Goal: Communication & Community: Answer question/provide support

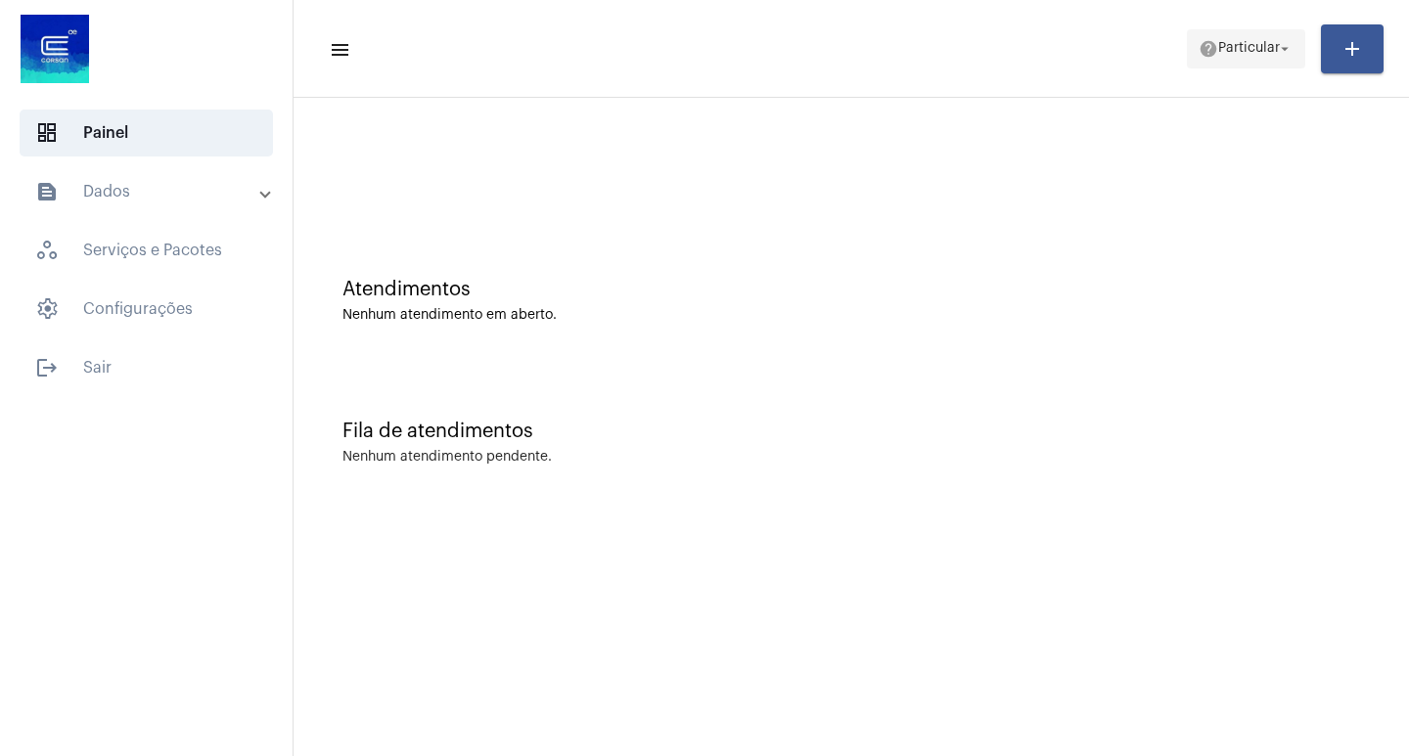
click at [1256, 37] on span "help Particular arrow_drop_down" at bounding box center [1246, 47] width 95 height 35
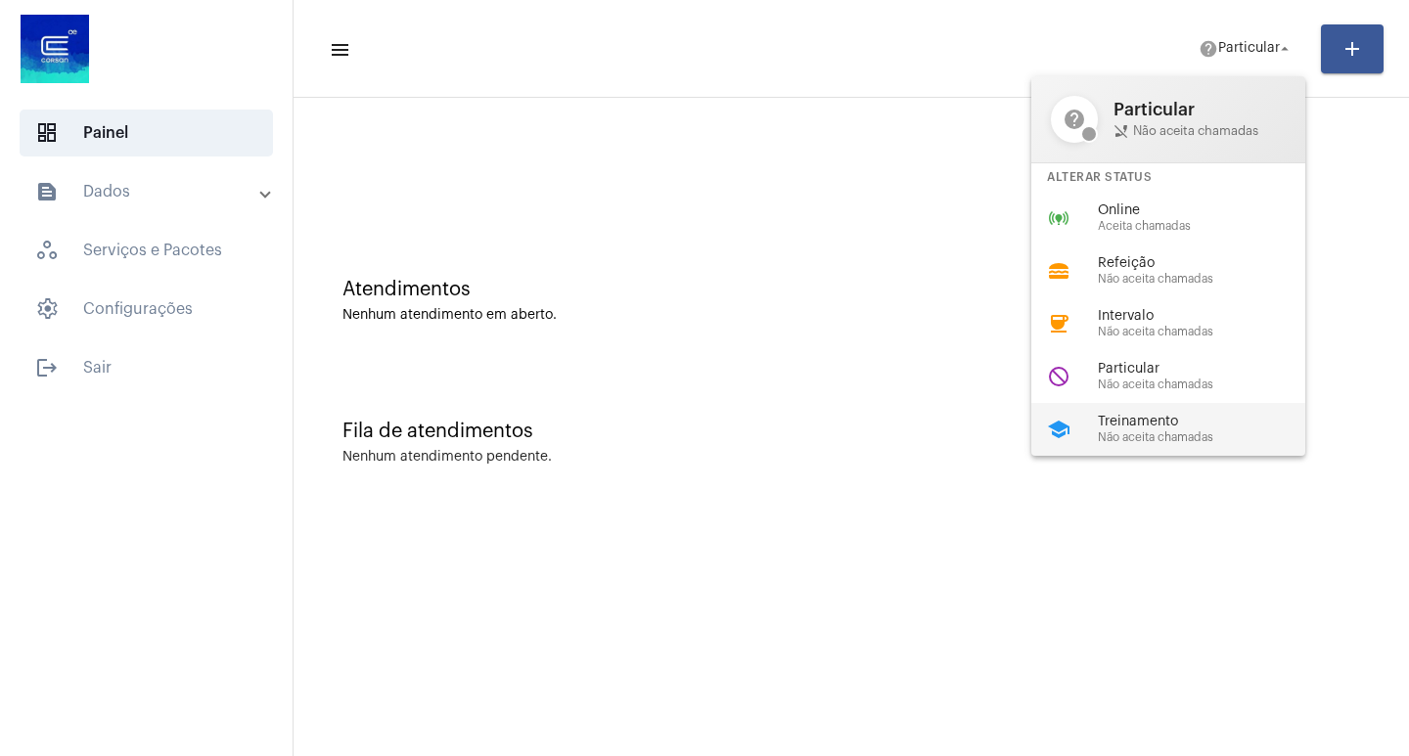
click at [1177, 420] on span "Treinamento" at bounding box center [1209, 422] width 223 height 15
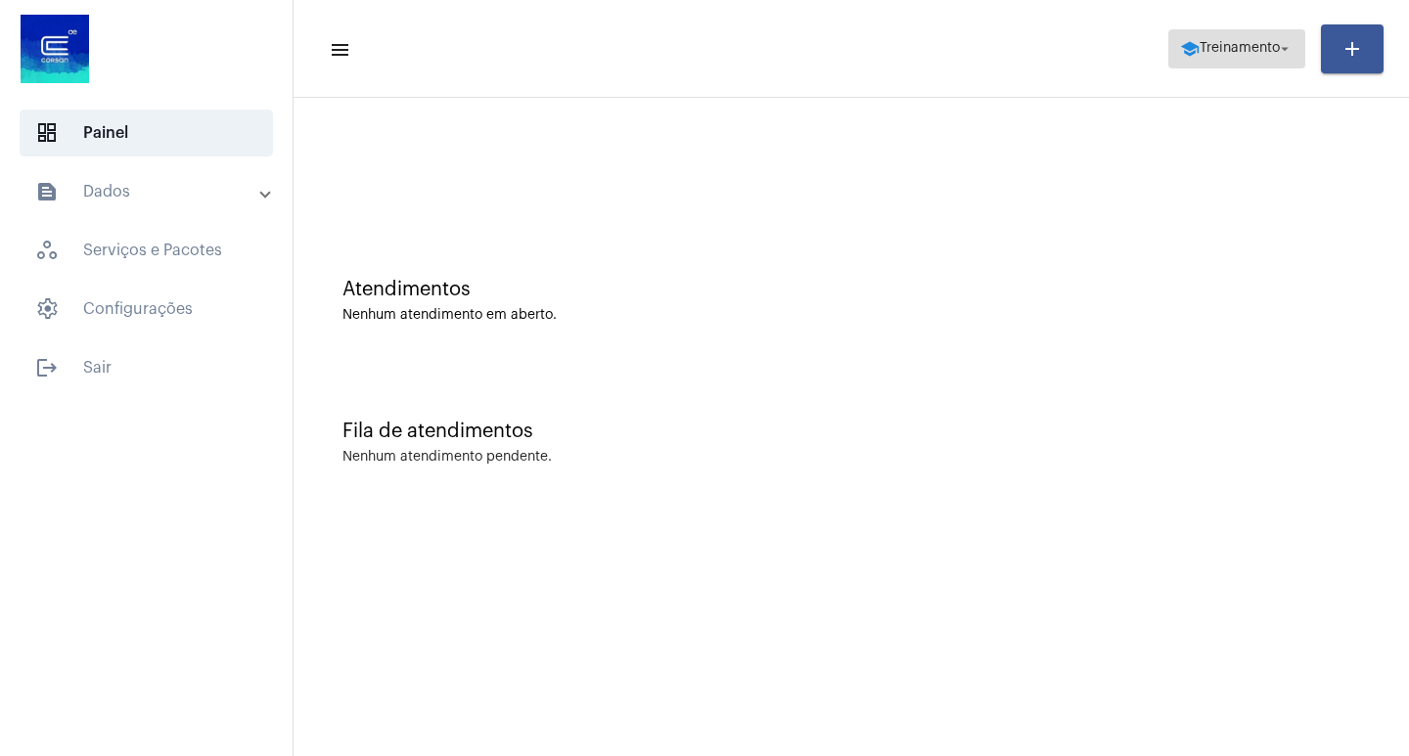
click at [1300, 61] on button "school Treinamento arrow_drop_down" at bounding box center [1236, 48] width 137 height 39
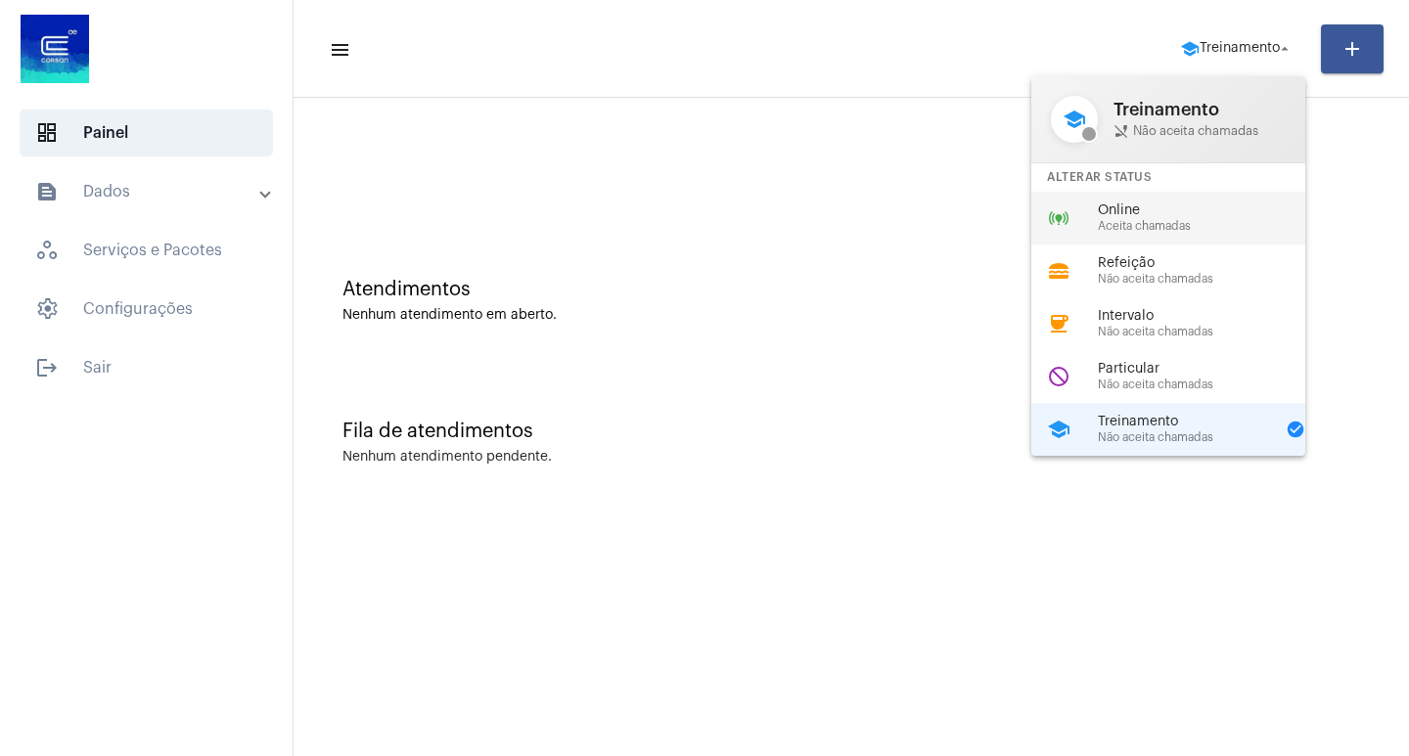
click at [1192, 204] on span "Online" at bounding box center [1209, 211] width 223 height 15
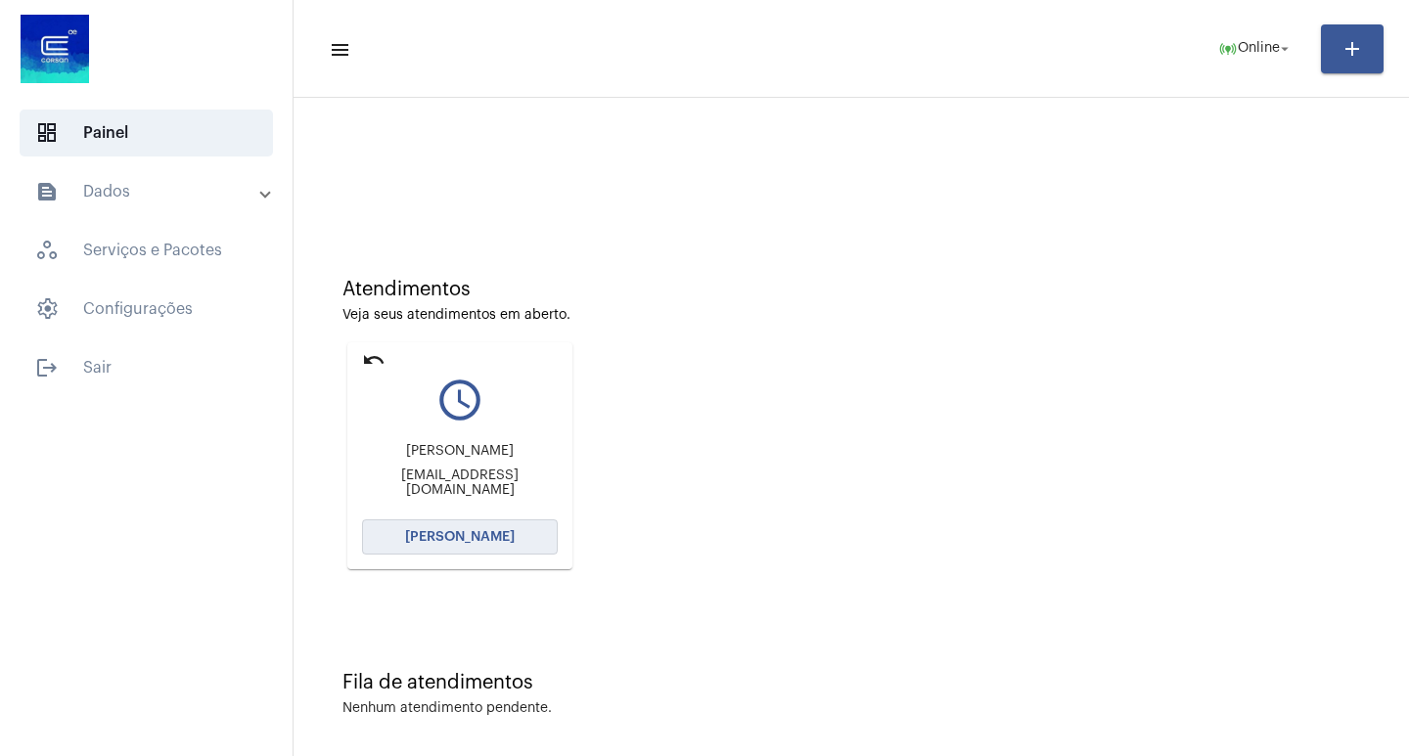
click at [402, 542] on button "[PERSON_NAME]" at bounding box center [460, 537] width 196 height 35
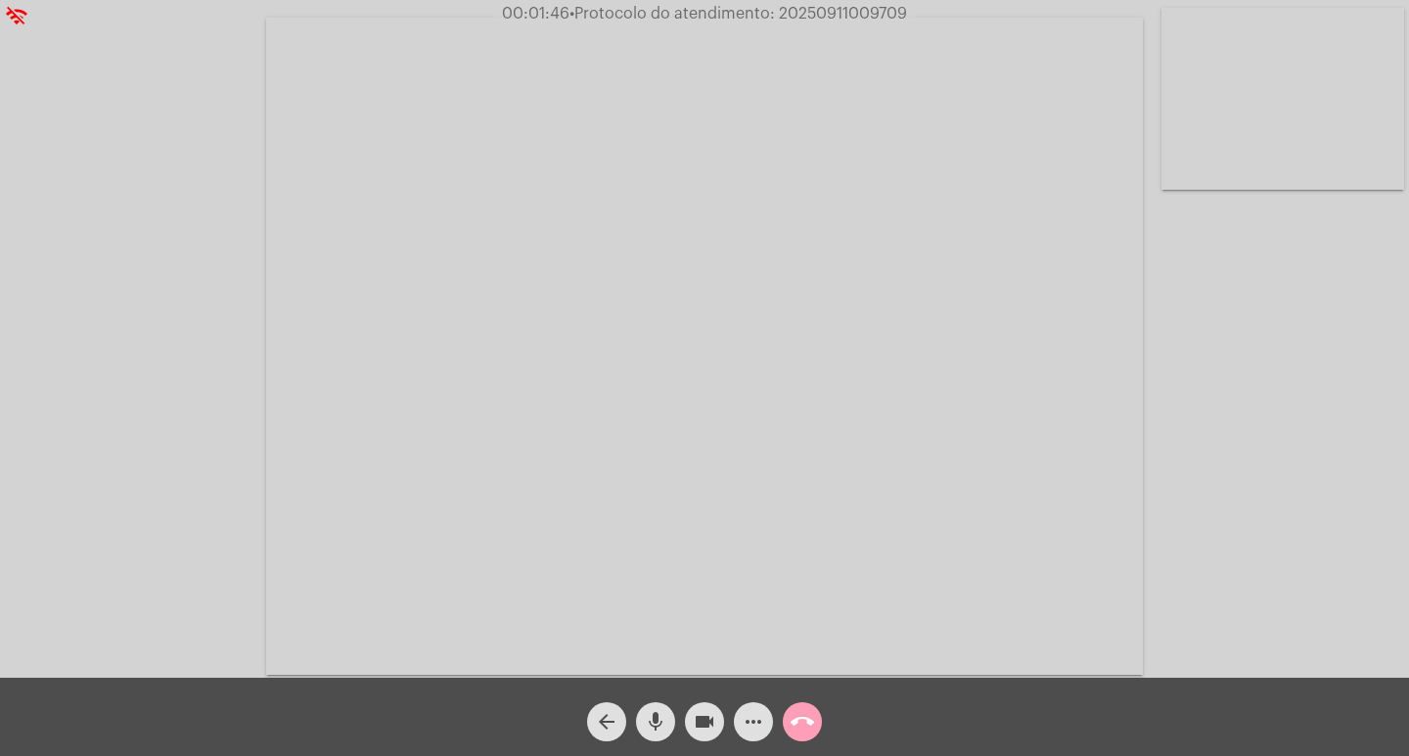
click at [808, 723] on mat-icon "call_end" at bounding box center [802, 721] width 23 height 23
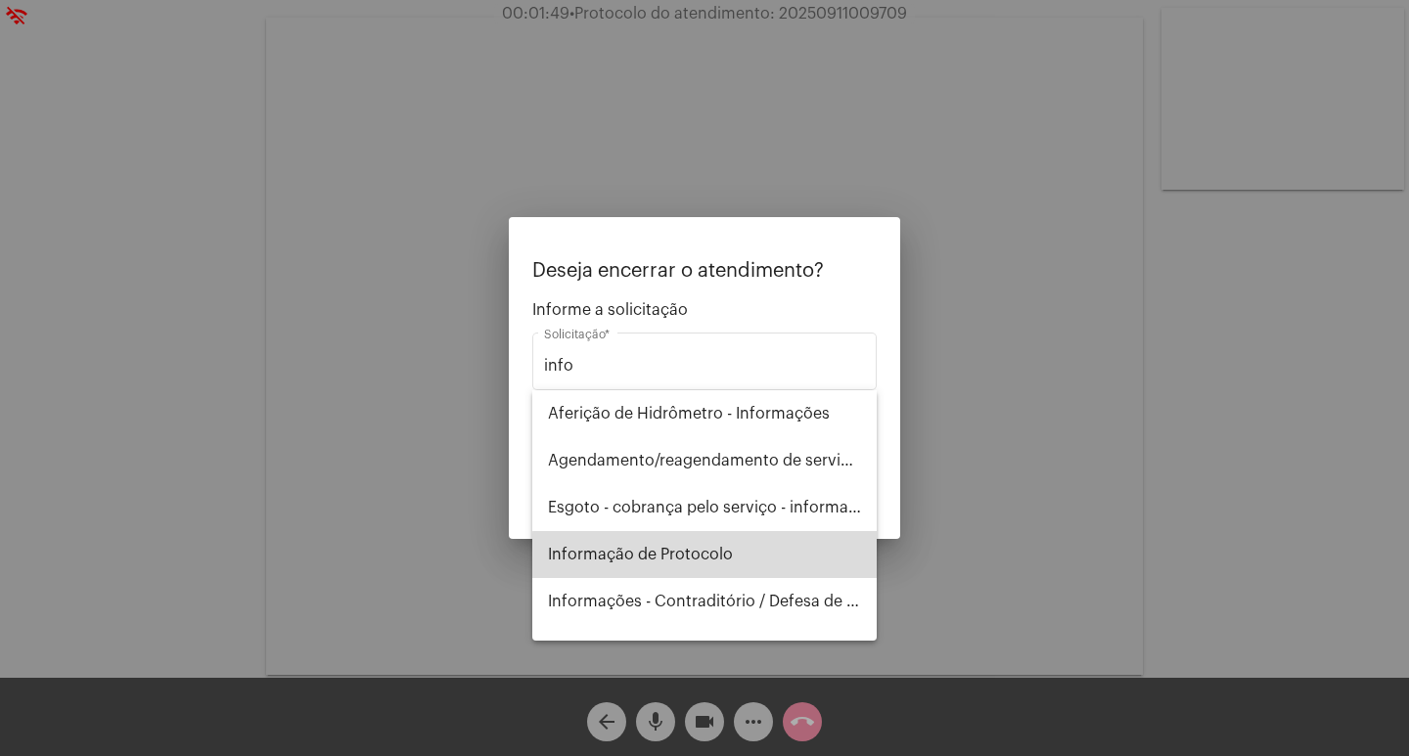
click at [766, 564] on span "Informação de Protocolo" at bounding box center [704, 554] width 313 height 47
type input "Informação de Protocolo"
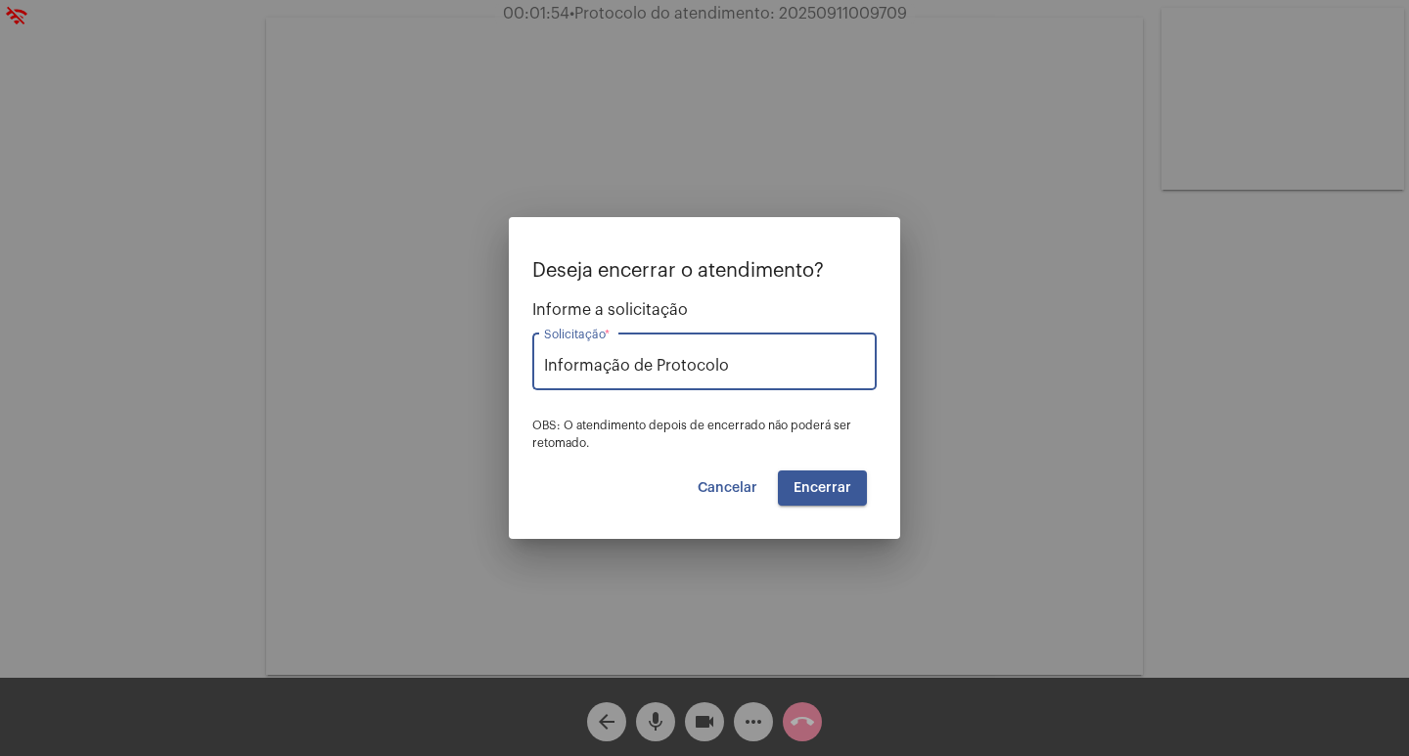
click at [835, 490] on span "Encerrar" at bounding box center [822, 488] width 58 height 14
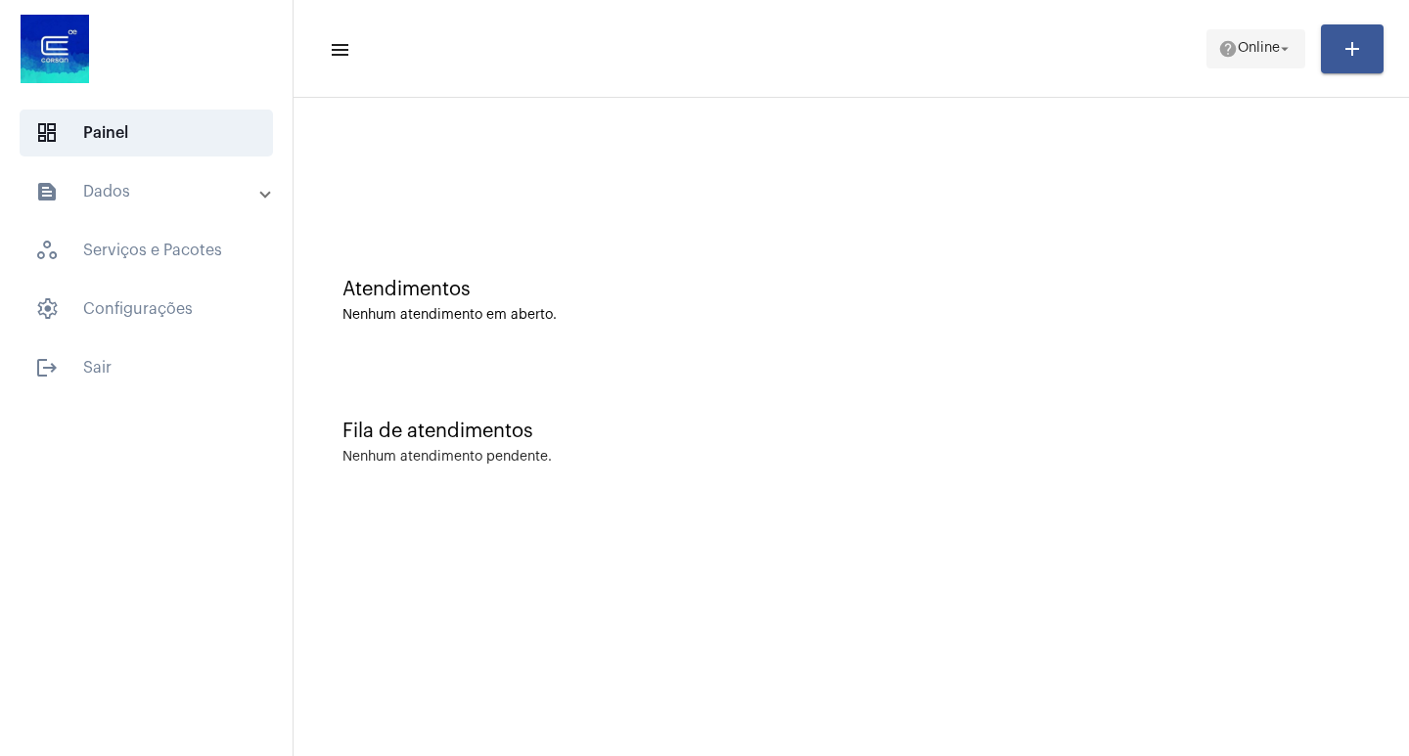
click at [1239, 54] on span "Online" at bounding box center [1259, 49] width 42 height 14
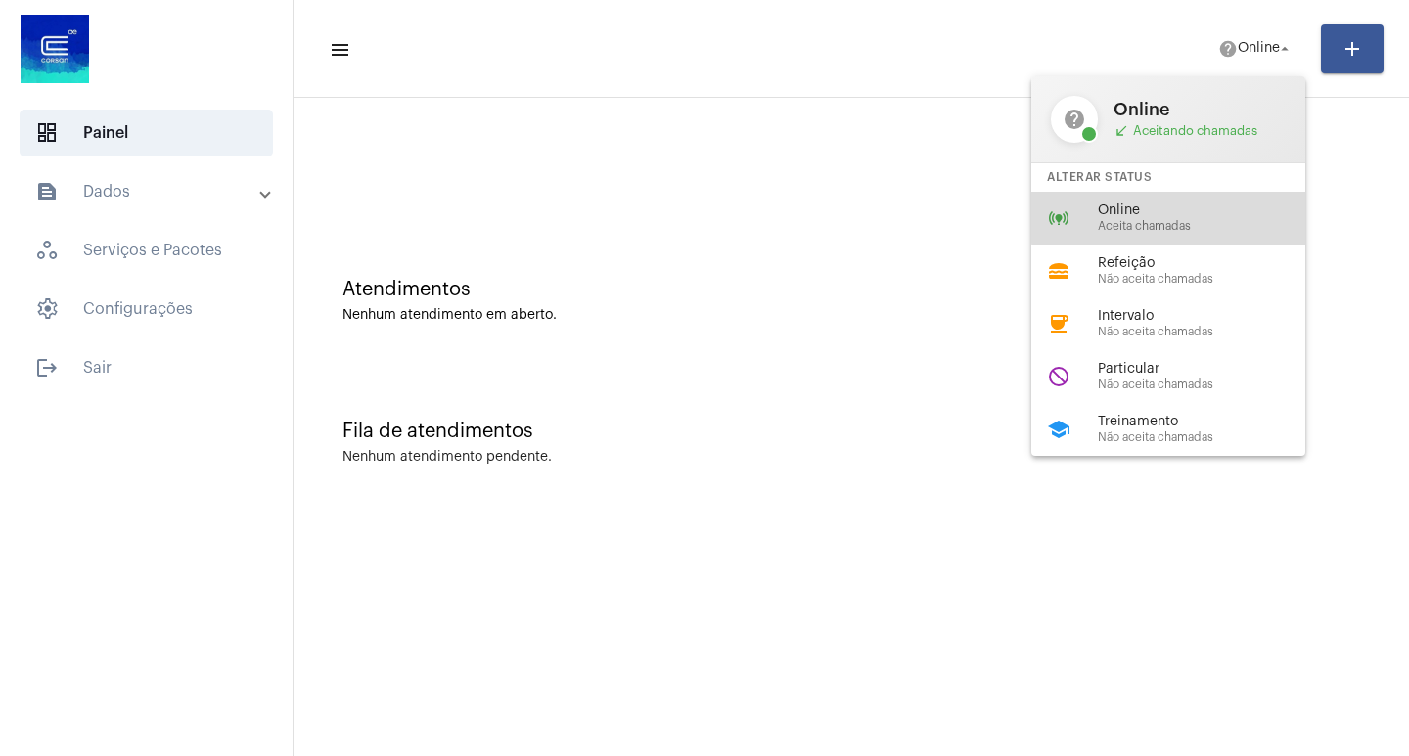
click at [1199, 204] on span "Online" at bounding box center [1209, 211] width 223 height 15
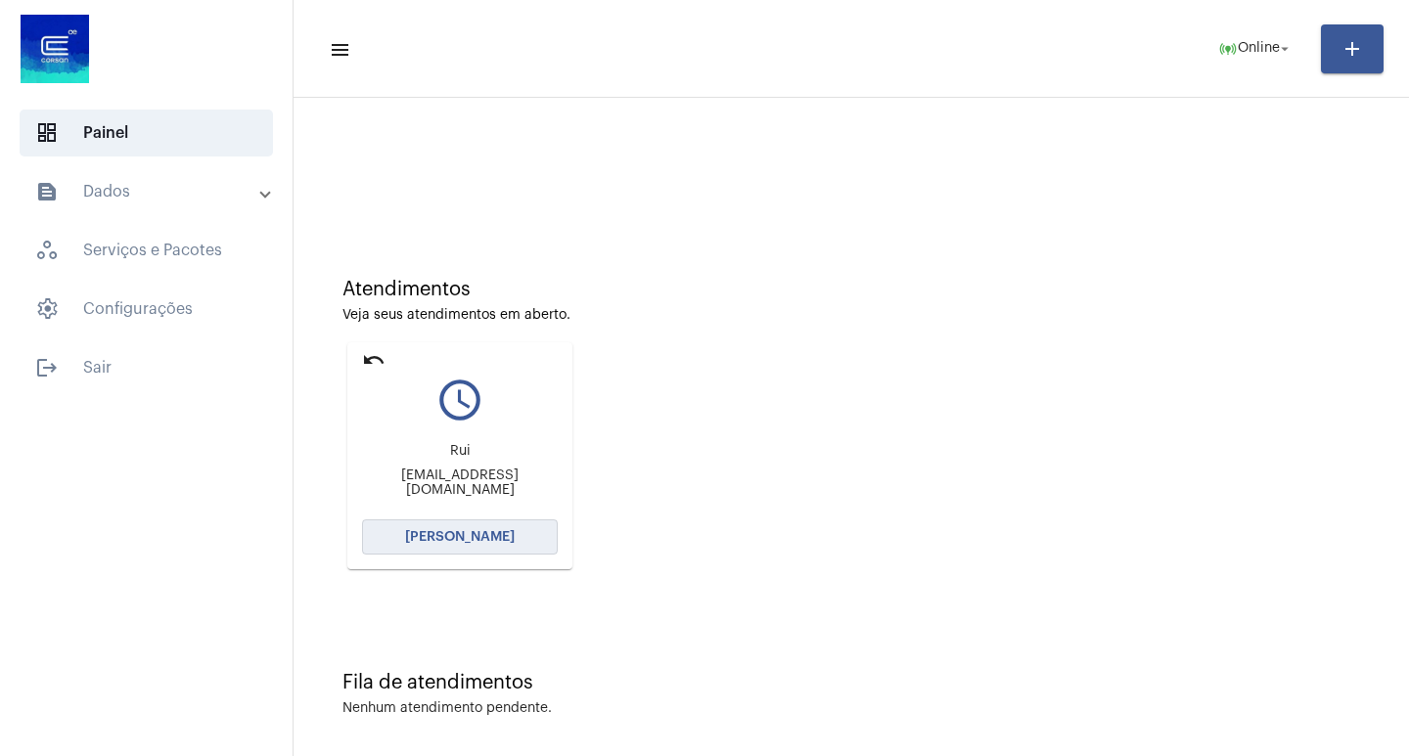
click at [482, 534] on span "[PERSON_NAME]" at bounding box center [460, 537] width 110 height 14
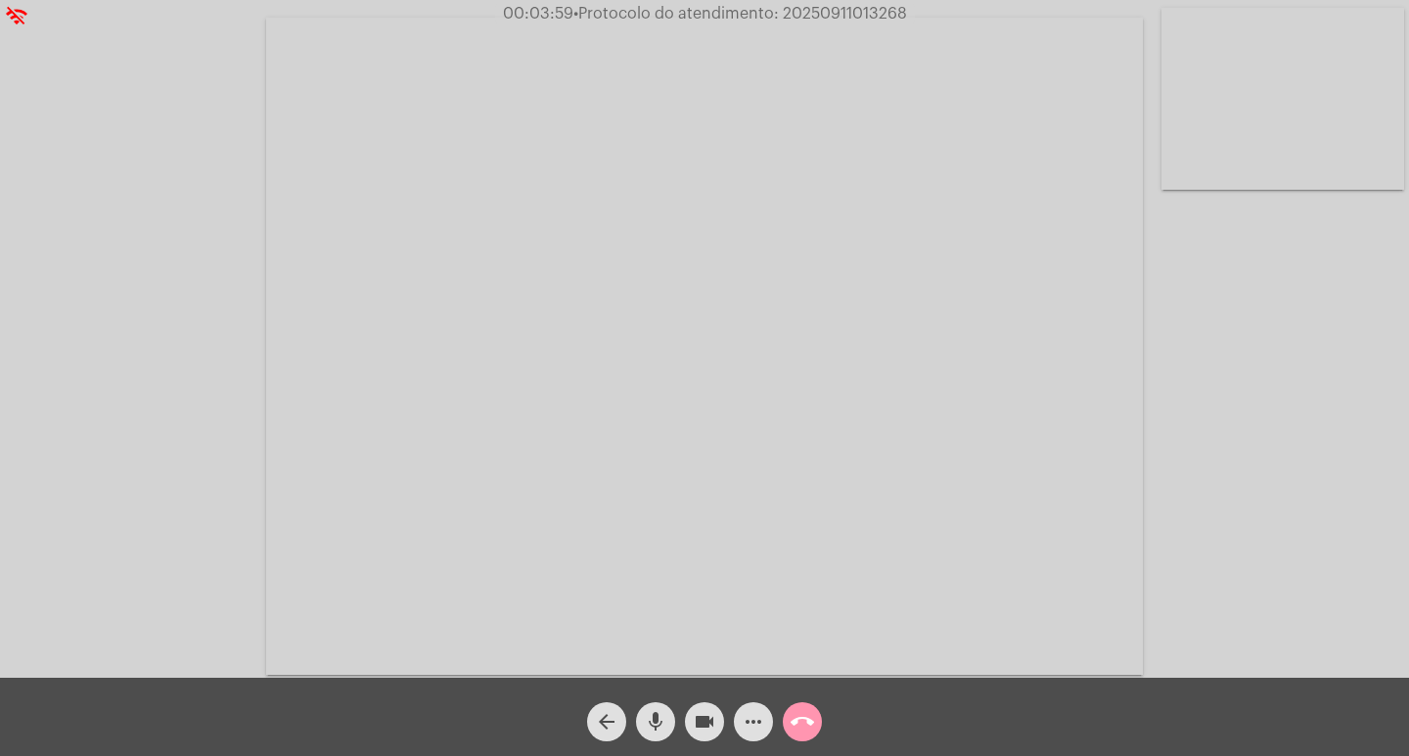
click at [759, 724] on mat-icon "more_horiz" at bounding box center [753, 721] width 23 height 23
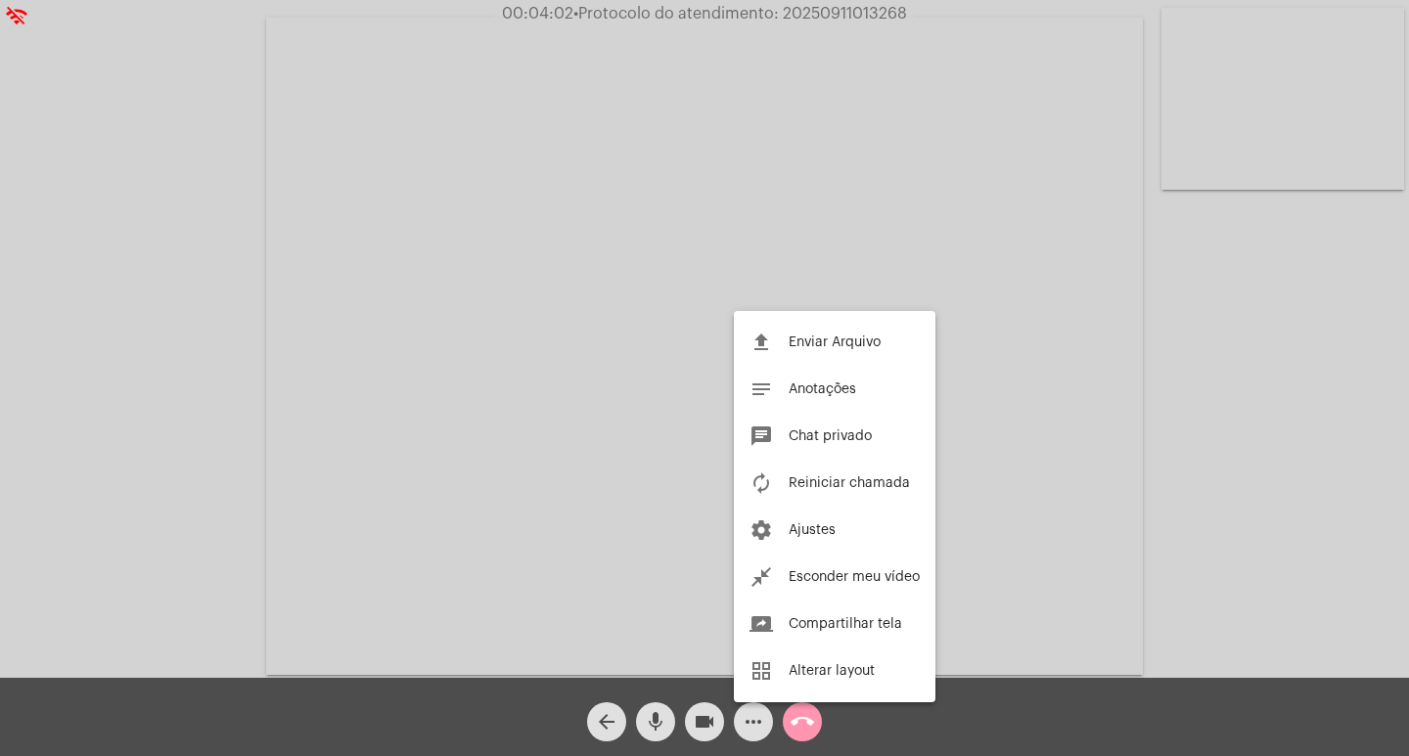
click at [48, 281] on div at bounding box center [704, 378] width 1409 height 756
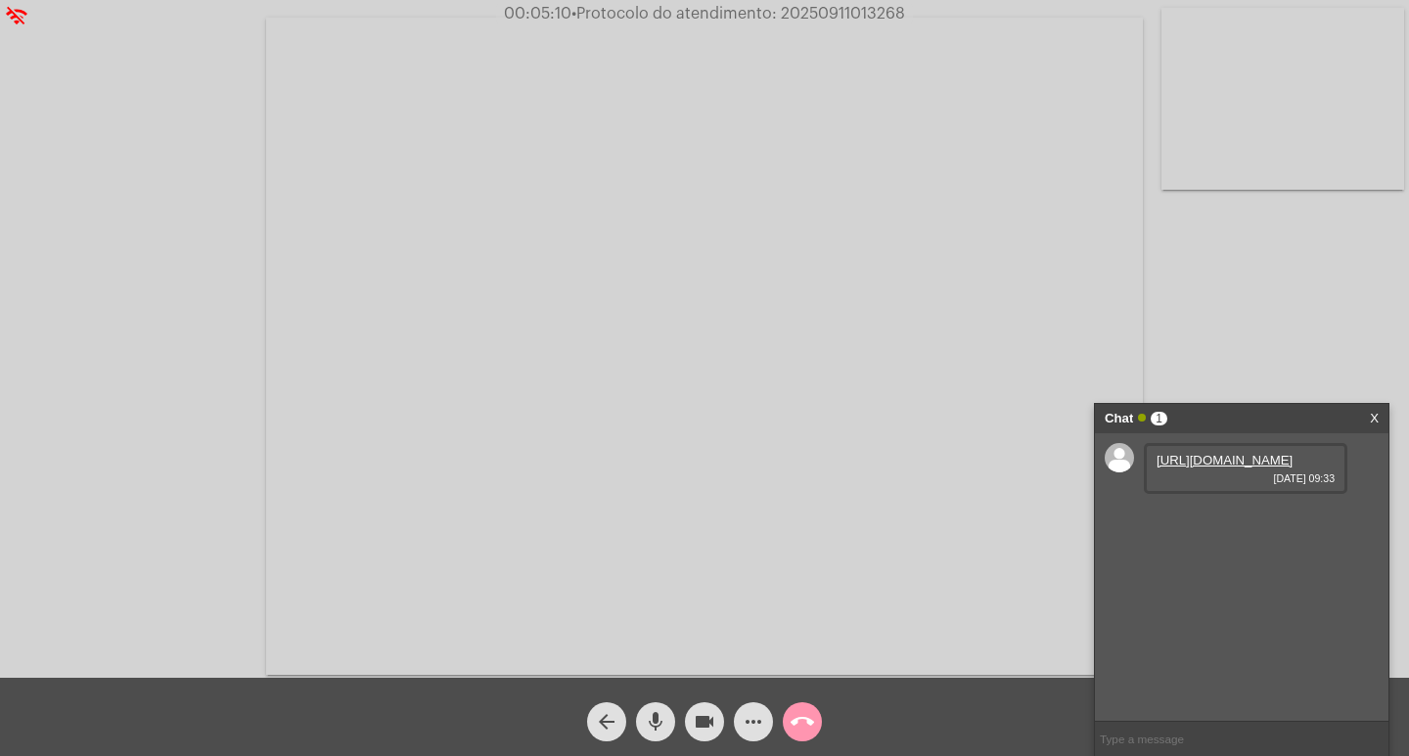
click at [1202, 468] on link "https://neft-transfer-bucket.s3.amazonaws.com/temp-2e0bd9cd-3db9-2080-5156-a04e…" at bounding box center [1224, 460] width 136 height 15
click at [1283, 523] on link "https://neft-transfer-bucket.s3.amazonaws.com/temp-a1ac9609-d418-a99c-fe7e-0298…" at bounding box center [1224, 516] width 136 height 15
click at [655, 719] on mat-icon "mic" at bounding box center [655, 721] width 23 height 23
drag, startPoint x: 699, startPoint y: 719, endPoint x: 681, endPoint y: 720, distance: 17.6
click at [698, 719] on mat-icon "videocam" at bounding box center [704, 721] width 23 height 23
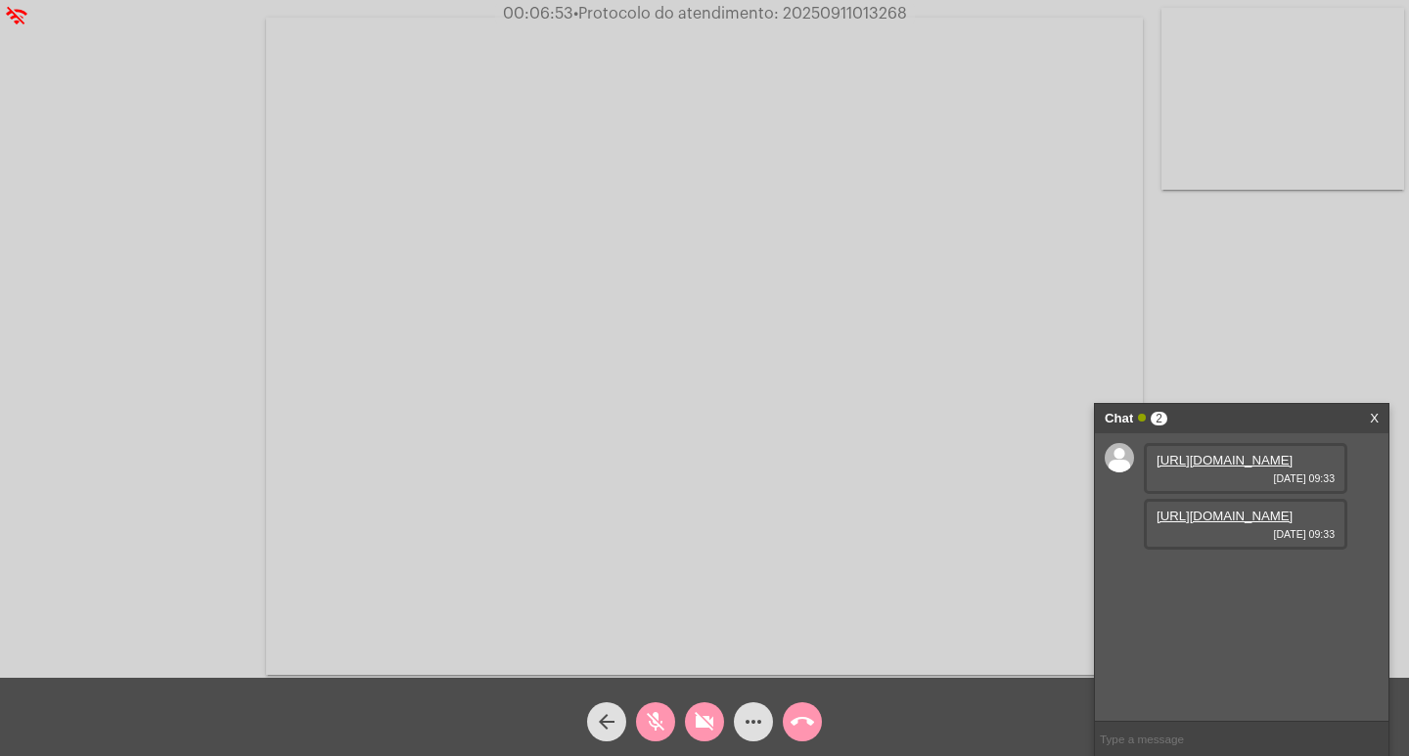
click at [658, 719] on mat-icon "mic_off" at bounding box center [655, 721] width 23 height 23
click at [17, 365] on div "Acessando Câmera e Microfone..." at bounding box center [704, 344] width 1405 height 678
click at [702, 721] on mat-icon "videocam_off" at bounding box center [704, 721] width 23 height 23
click at [1051, 738] on div "arrow_back mic videocam more_horiz call_end" at bounding box center [704, 717] width 1409 height 78
click at [757, 715] on mat-icon "more_horiz" at bounding box center [753, 721] width 23 height 23
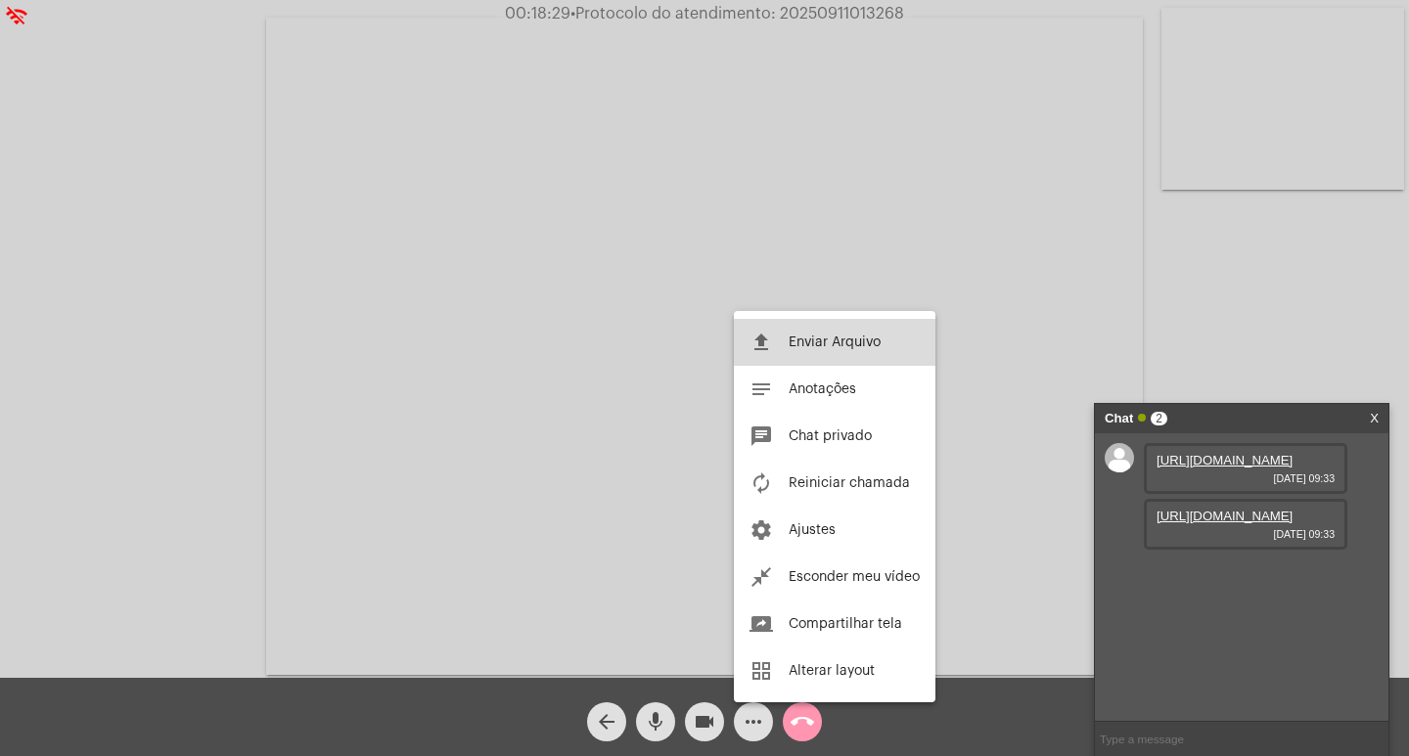
click at [809, 351] on button "file_upload Enviar Arquivo" at bounding box center [835, 342] width 202 height 47
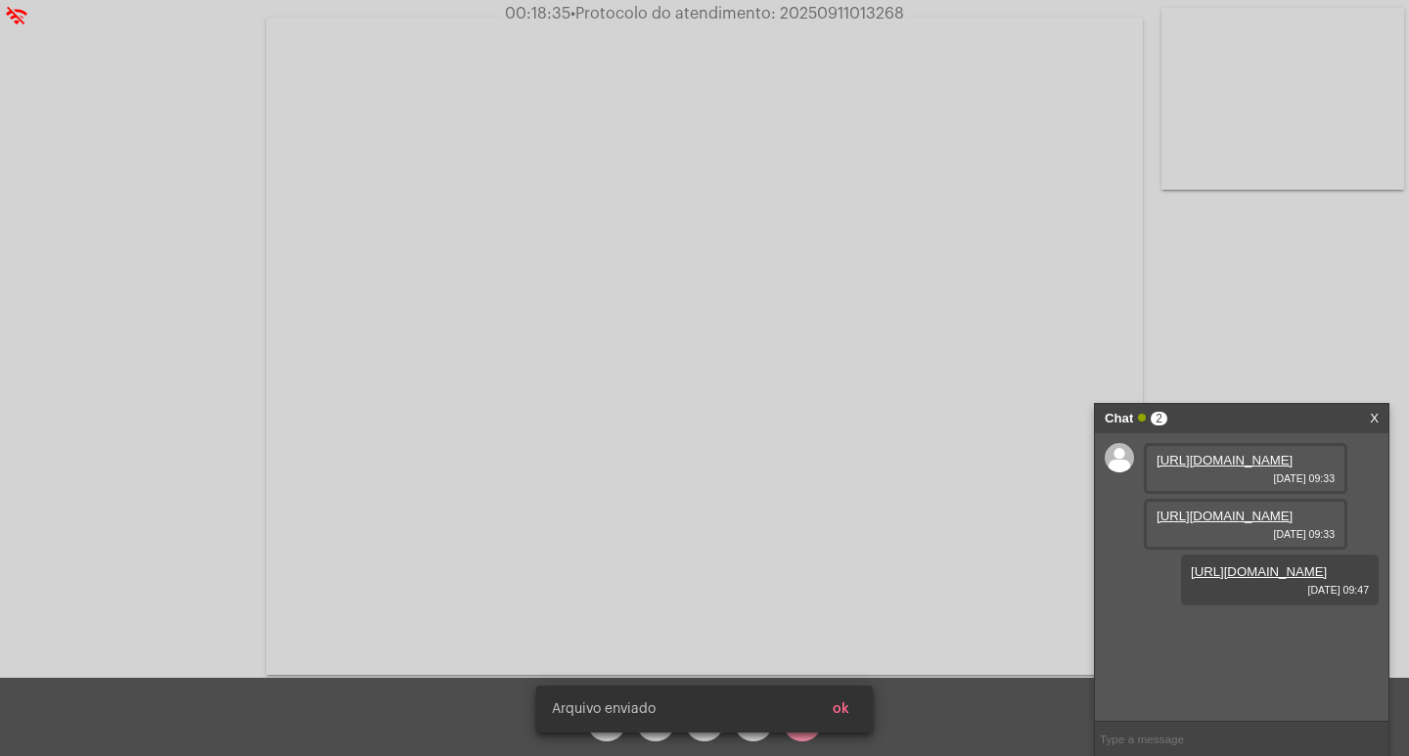
scroll to position [17, 0]
click at [842, 705] on span "ok" at bounding box center [841, 709] width 17 height 14
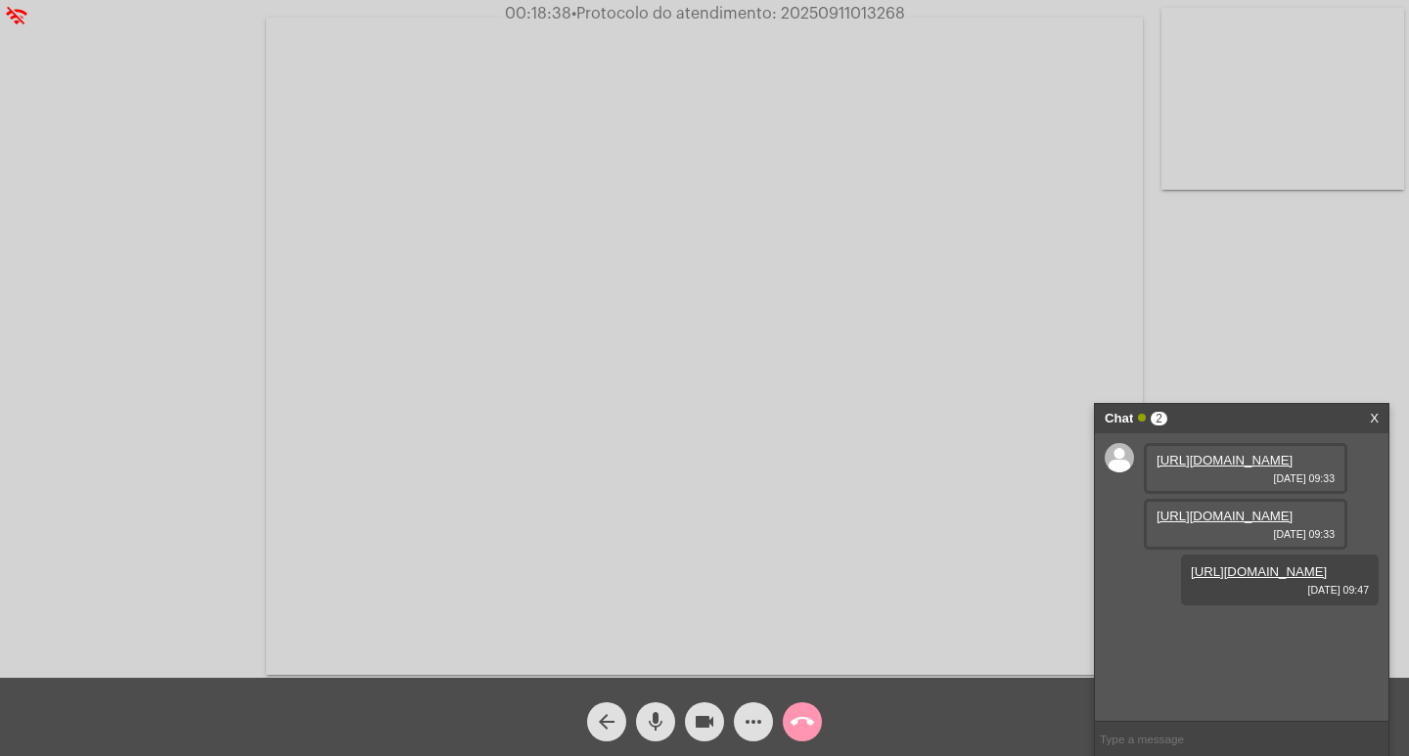
click at [758, 715] on mat-icon "more_horiz" at bounding box center [753, 721] width 23 height 23
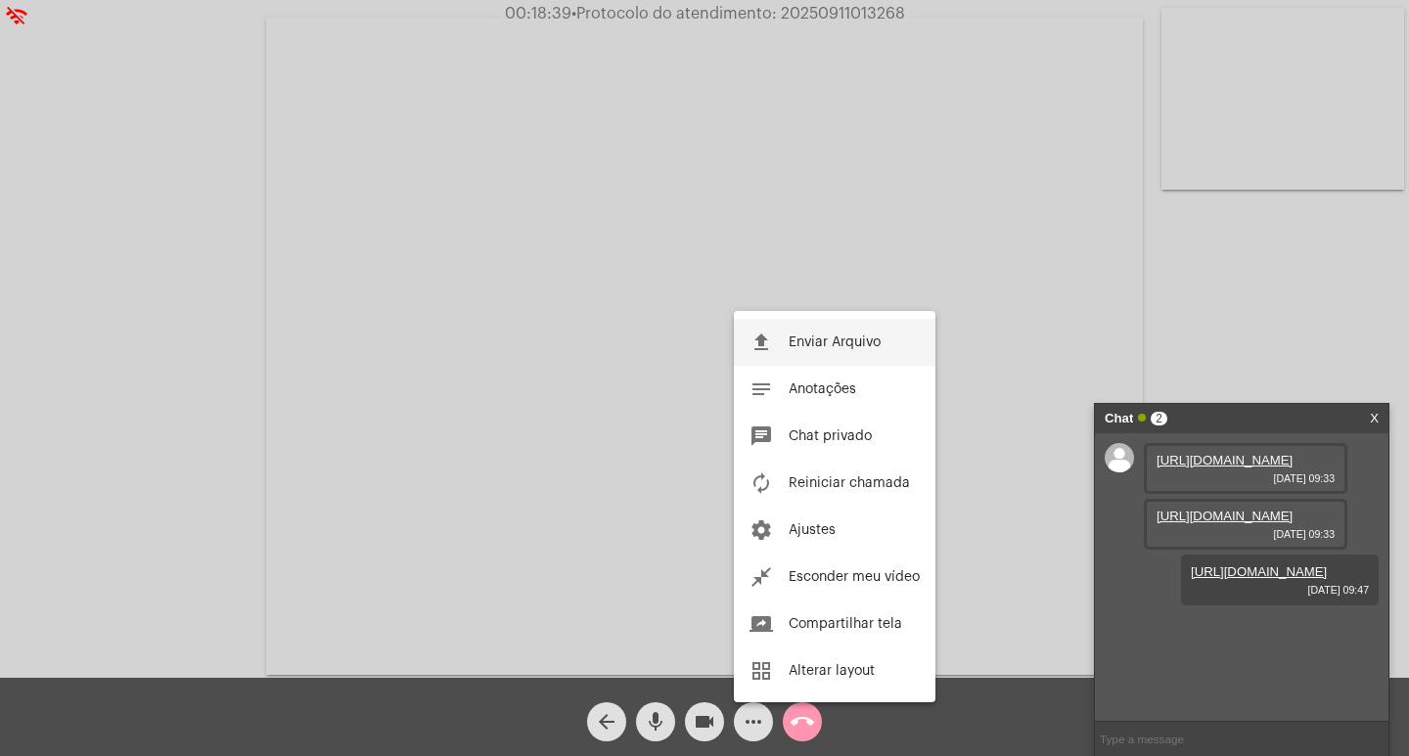
click at [765, 345] on mat-icon "file_upload" at bounding box center [760, 342] width 23 height 23
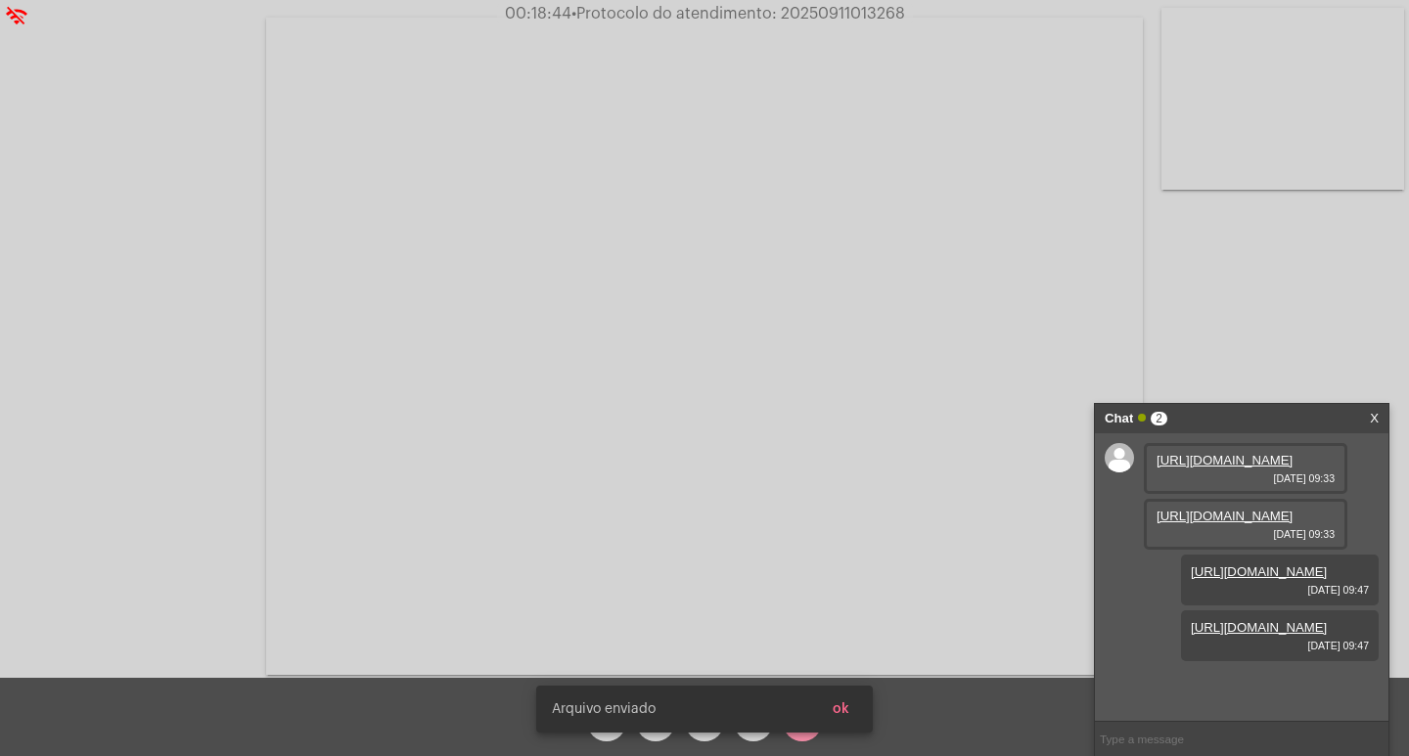
scroll to position [116, 0]
click at [856, 706] on button "ok" at bounding box center [841, 709] width 48 height 35
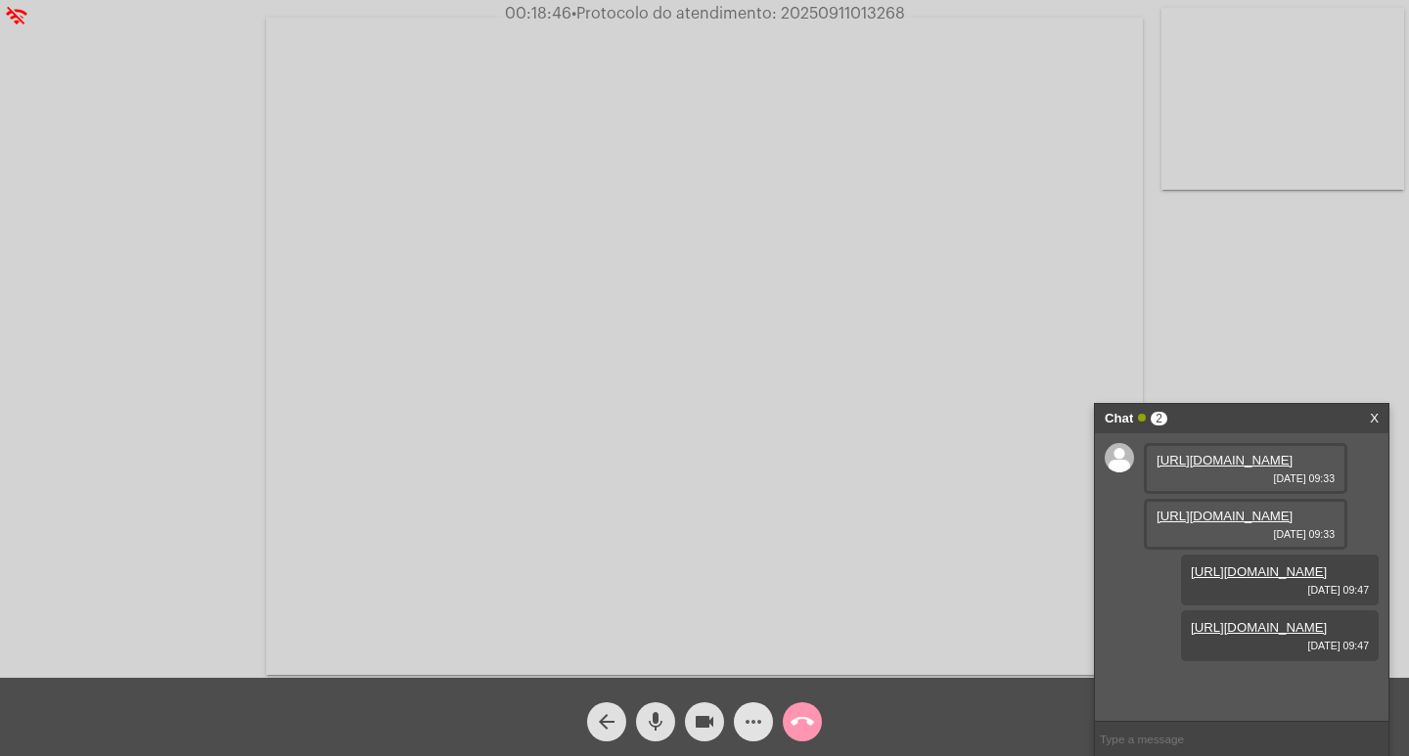
click at [766, 719] on button "more_horiz" at bounding box center [753, 721] width 39 height 39
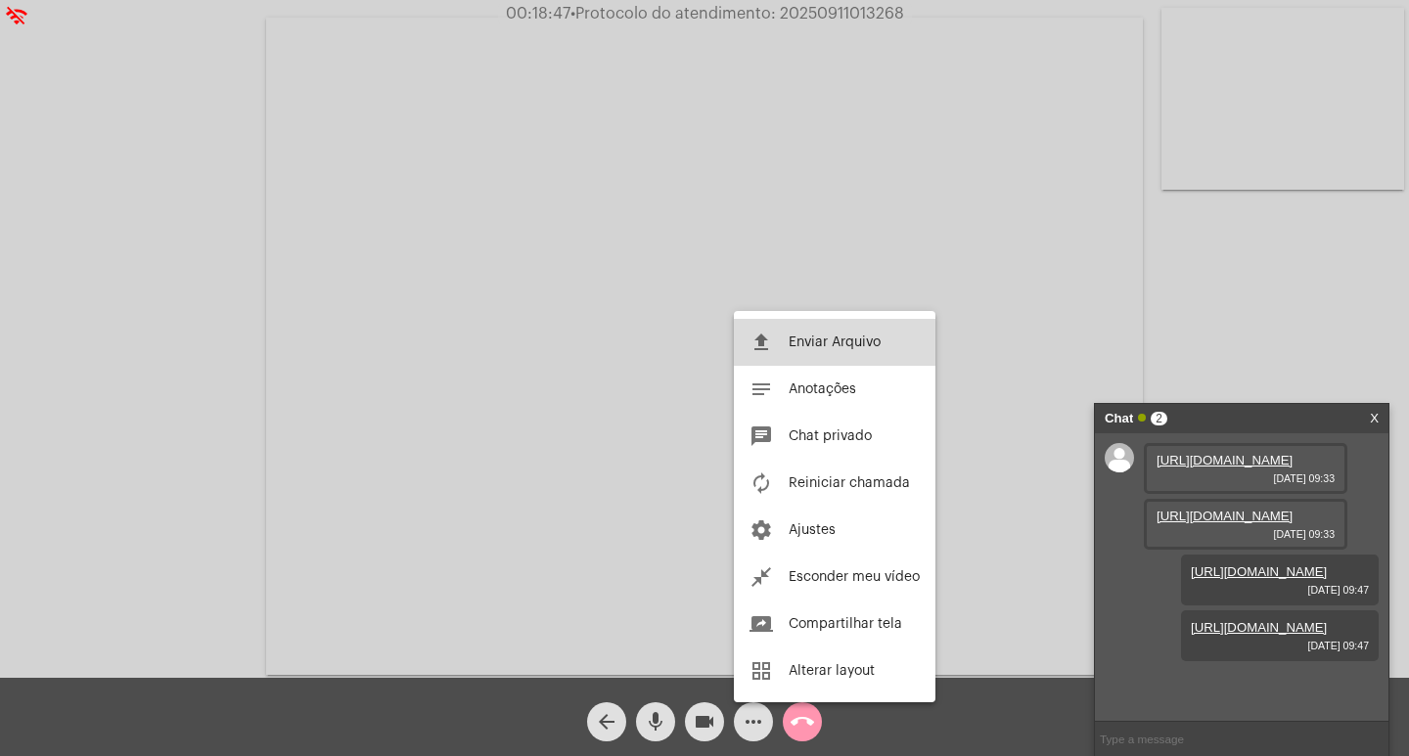
click at [801, 351] on button "file_upload Enviar Arquivo" at bounding box center [835, 342] width 202 height 47
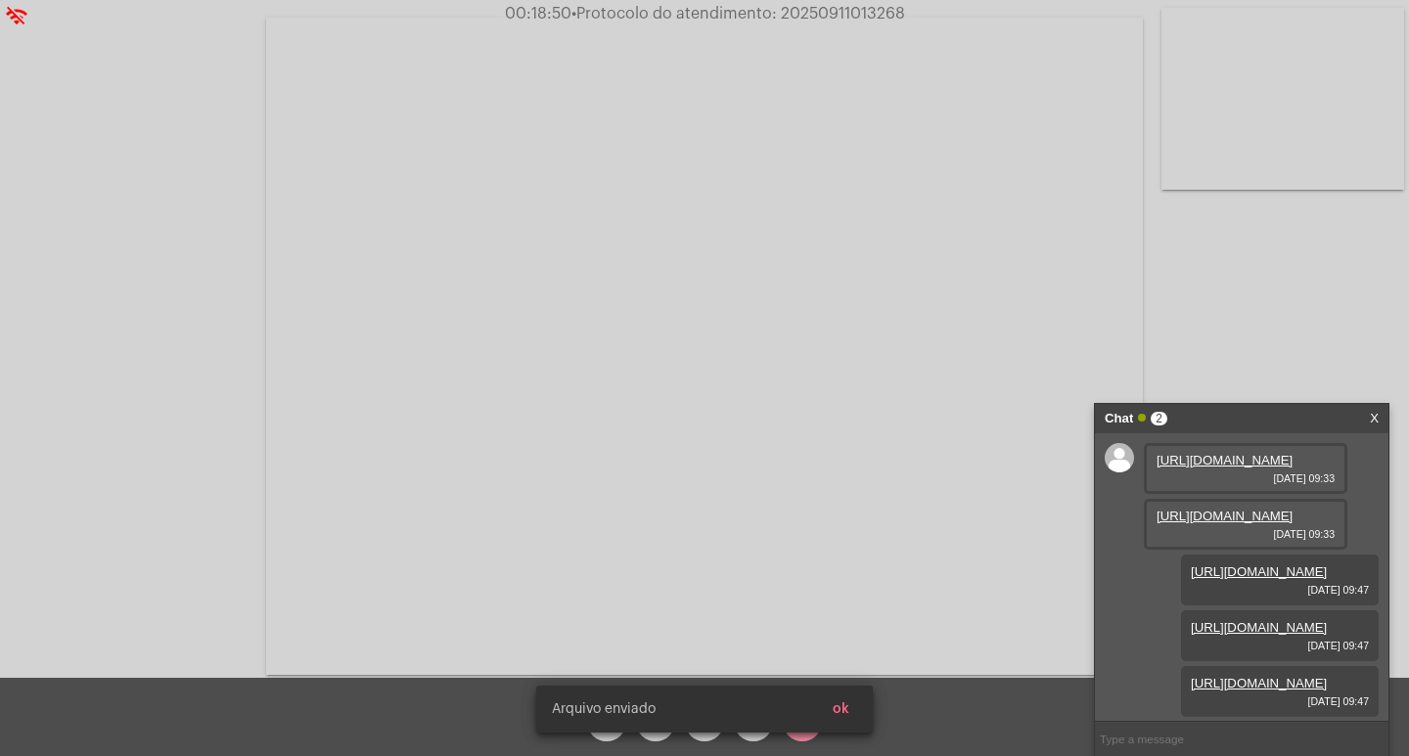
scroll to position [216, 0]
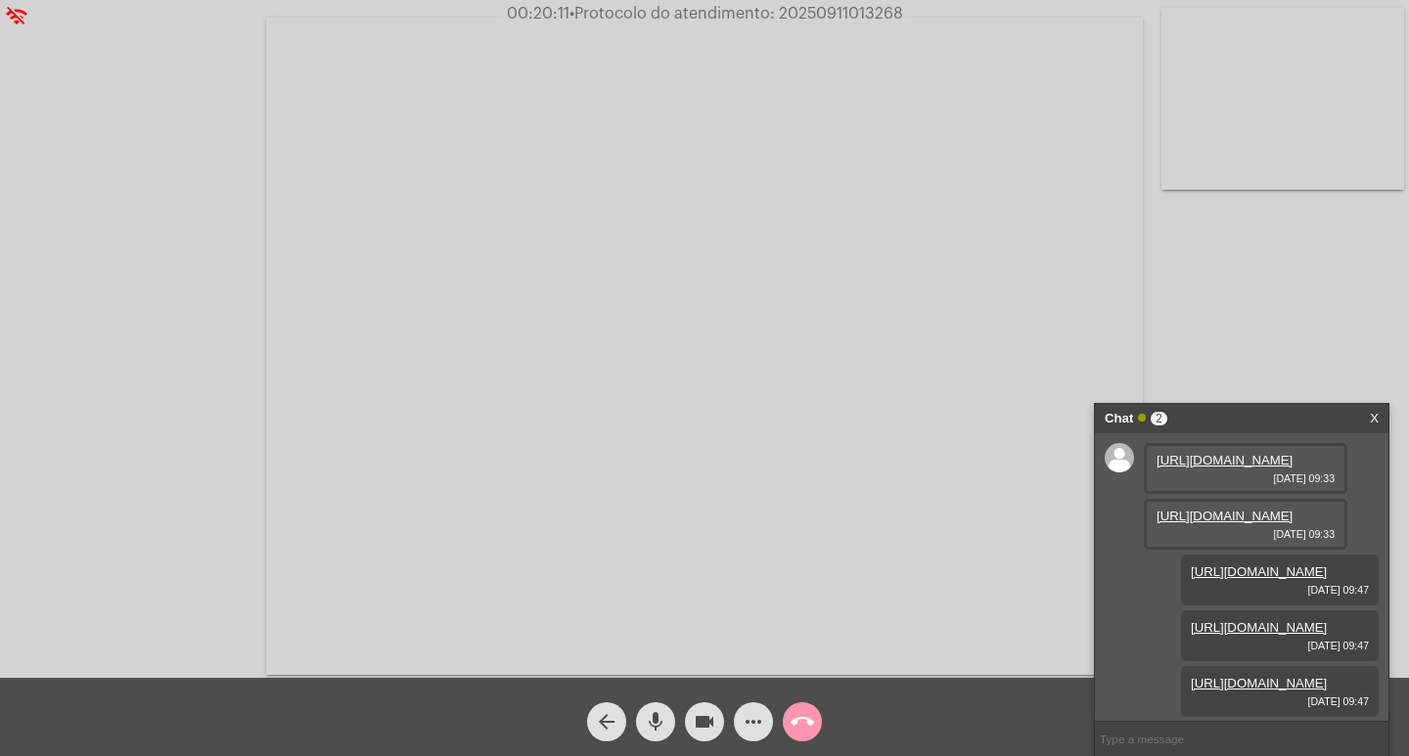
click at [1161, 742] on input "text" at bounding box center [1242, 739] width 294 height 34
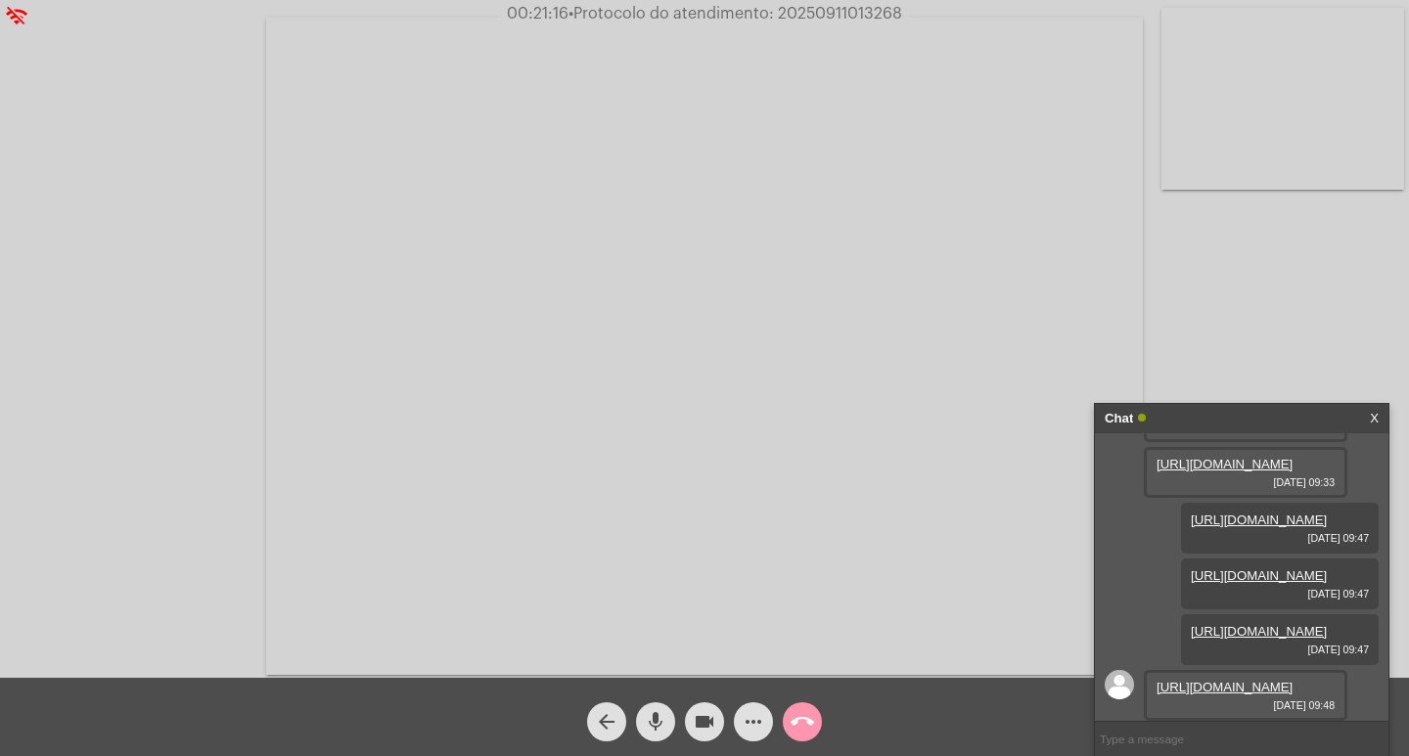
scroll to position [287, 0]
drag, startPoint x: 1305, startPoint y: 692, endPoint x: 1126, endPoint y: 693, distance: 179.0
click at [1126, 693] on div "https://neft-transfer-bucket.s3.amazonaws.com/temp-2e0bd9cd-3db9-2080-5156-a04e…" at bounding box center [1242, 577] width 294 height 288
copy div "https://cliente.corsan.com.br/entrar/segunda-via-rapida"
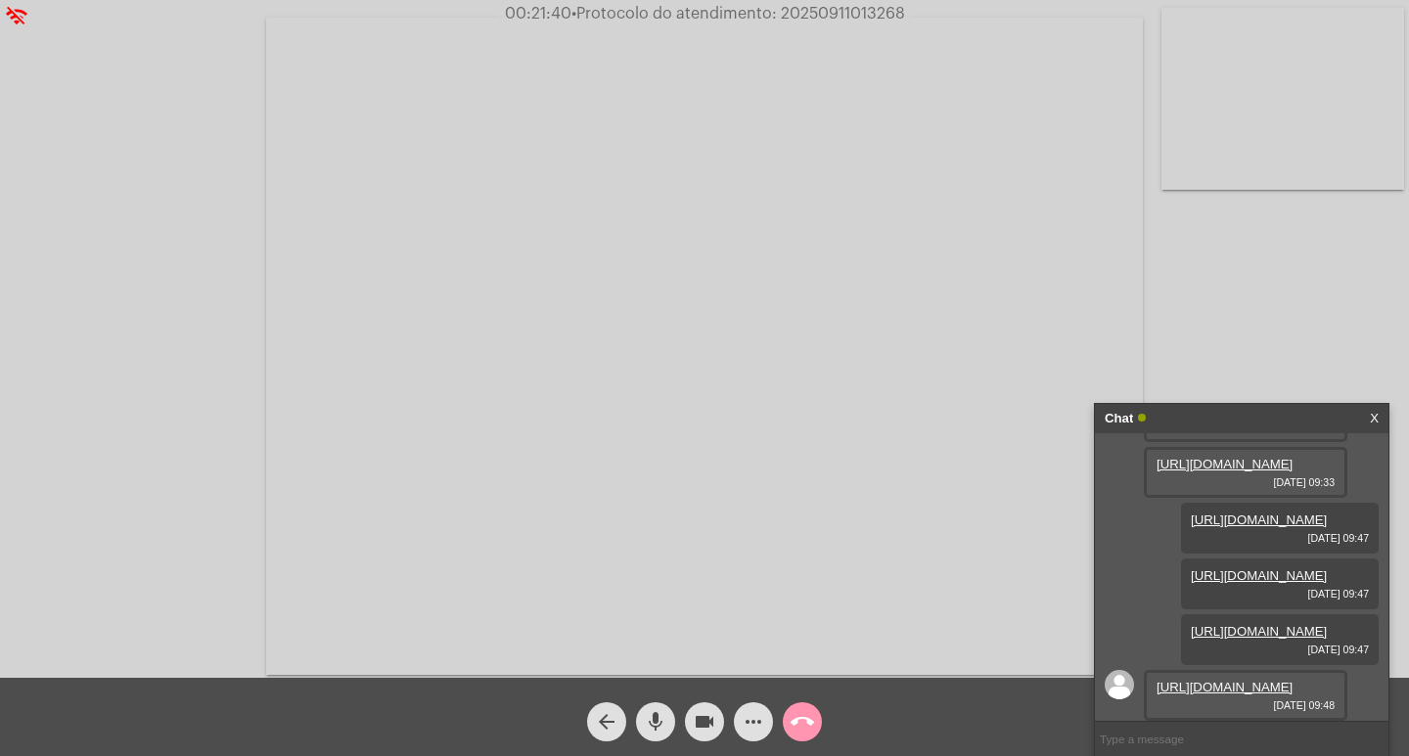
click at [811, 722] on mat-icon "call_end" at bounding box center [802, 721] width 23 height 23
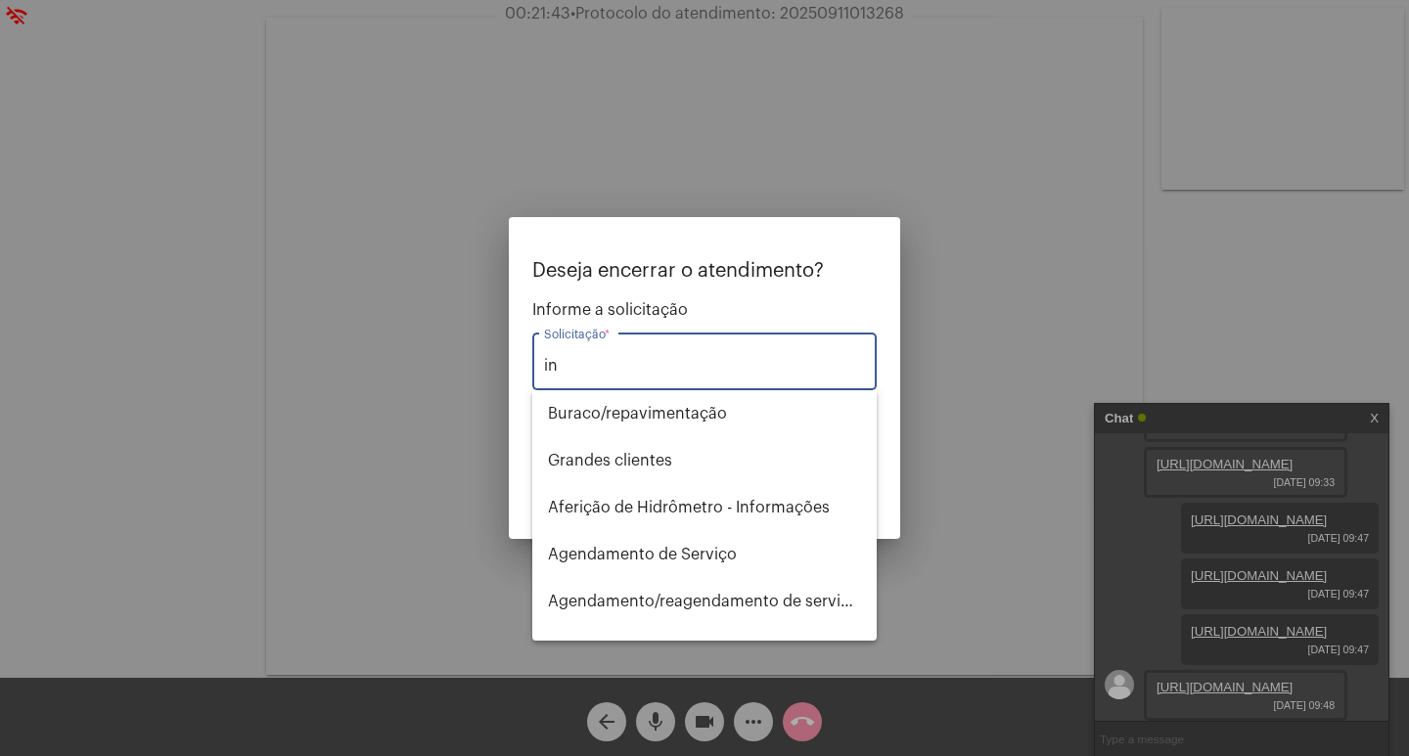
type input "i"
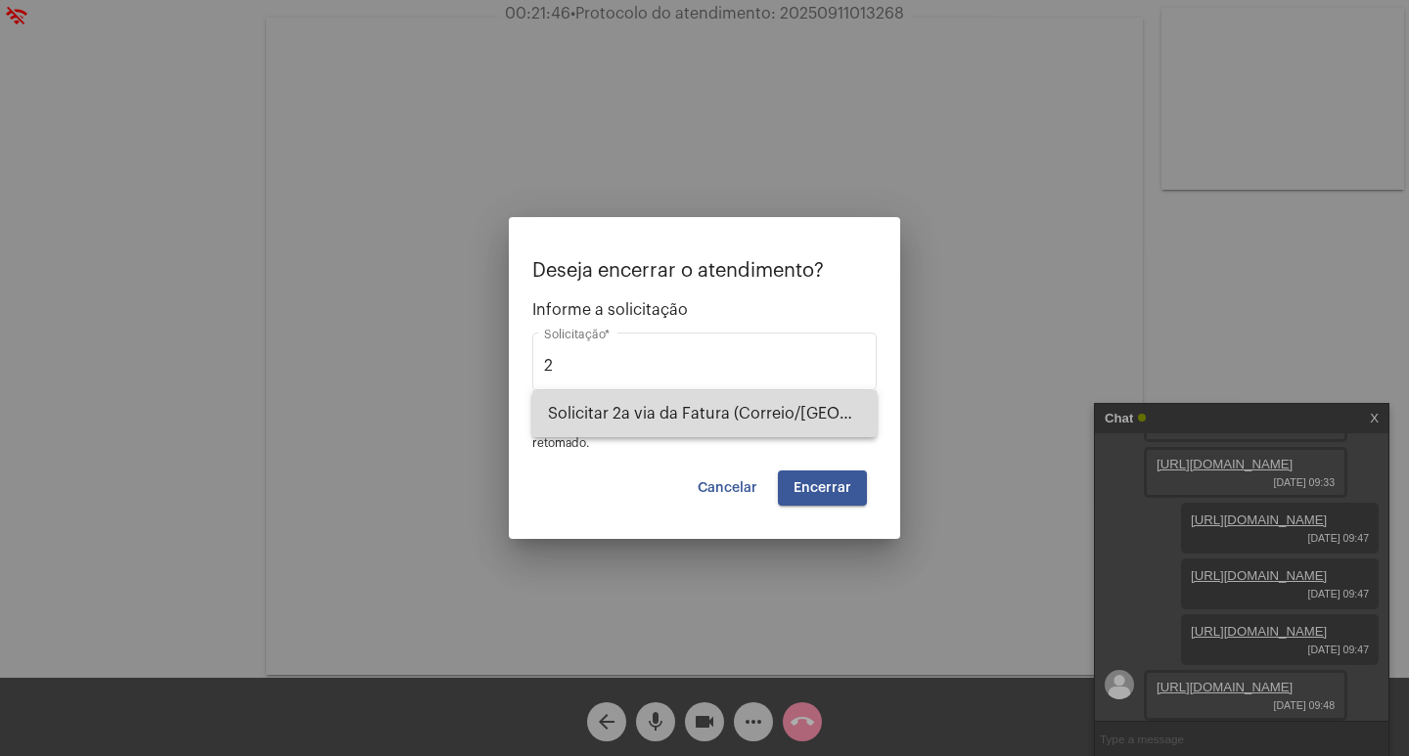
click at [766, 417] on span "Solicitar 2a via da Fatura (Correio/[GEOGRAPHIC_DATA]/Email)" at bounding box center [704, 413] width 313 height 47
type input "Solicitar 2a via da Fatura (Correio/[GEOGRAPHIC_DATA]/Email)"
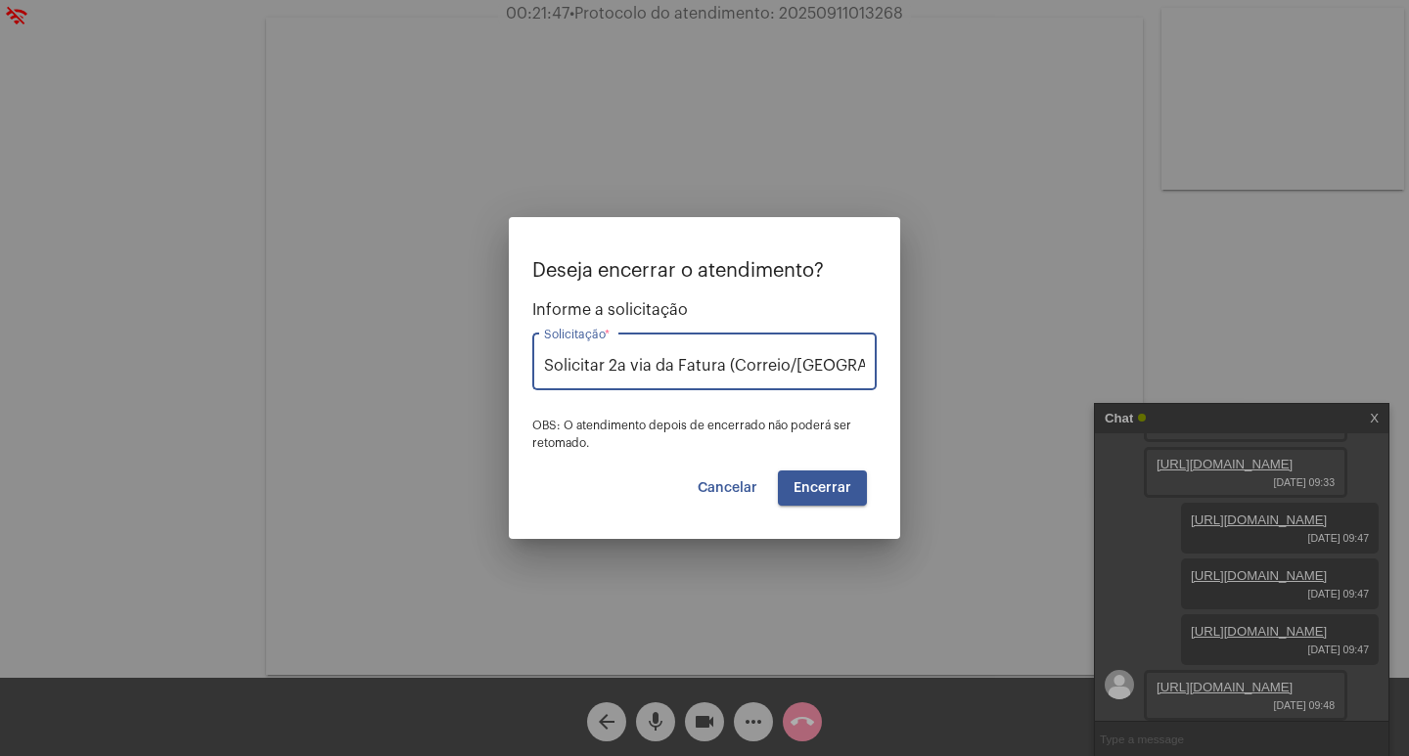
click at [835, 474] on button "Encerrar" at bounding box center [822, 488] width 89 height 35
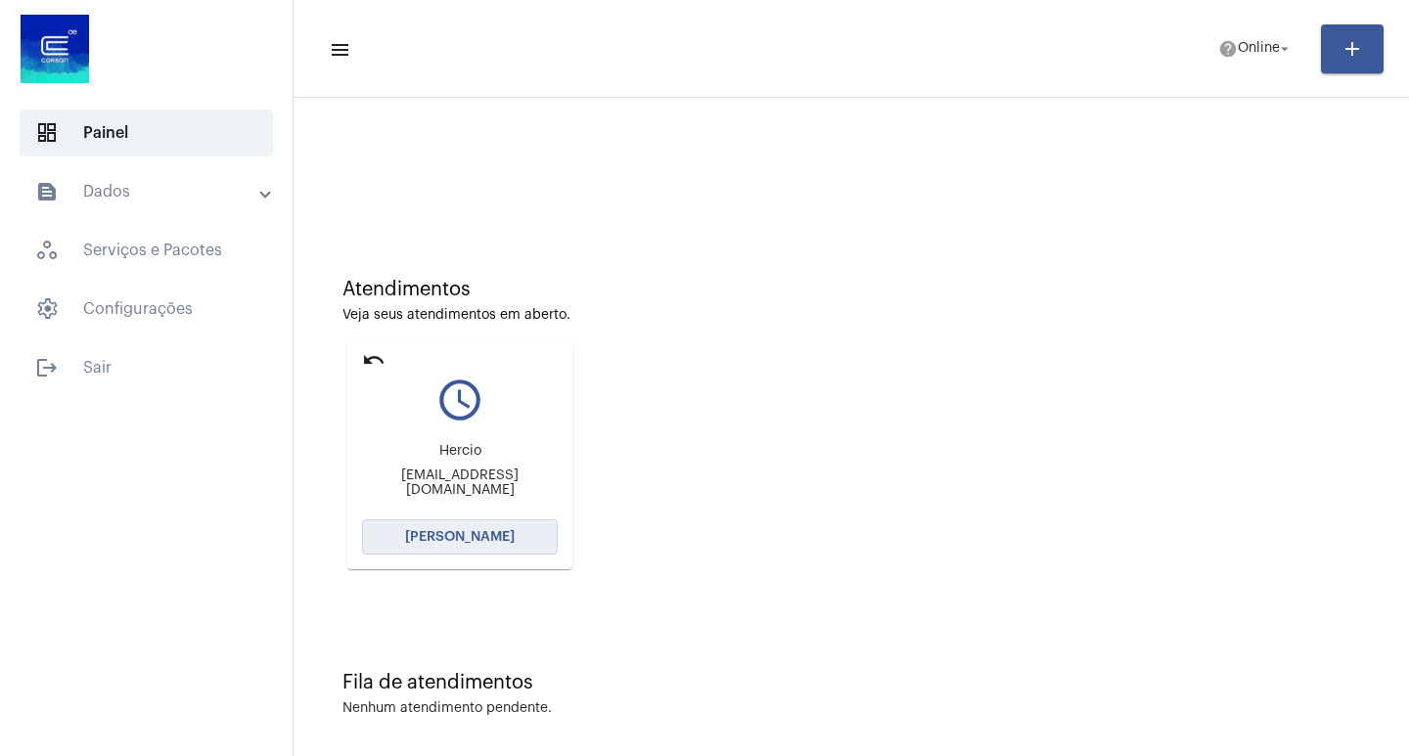
click at [508, 530] on span "[PERSON_NAME]" at bounding box center [460, 537] width 110 height 14
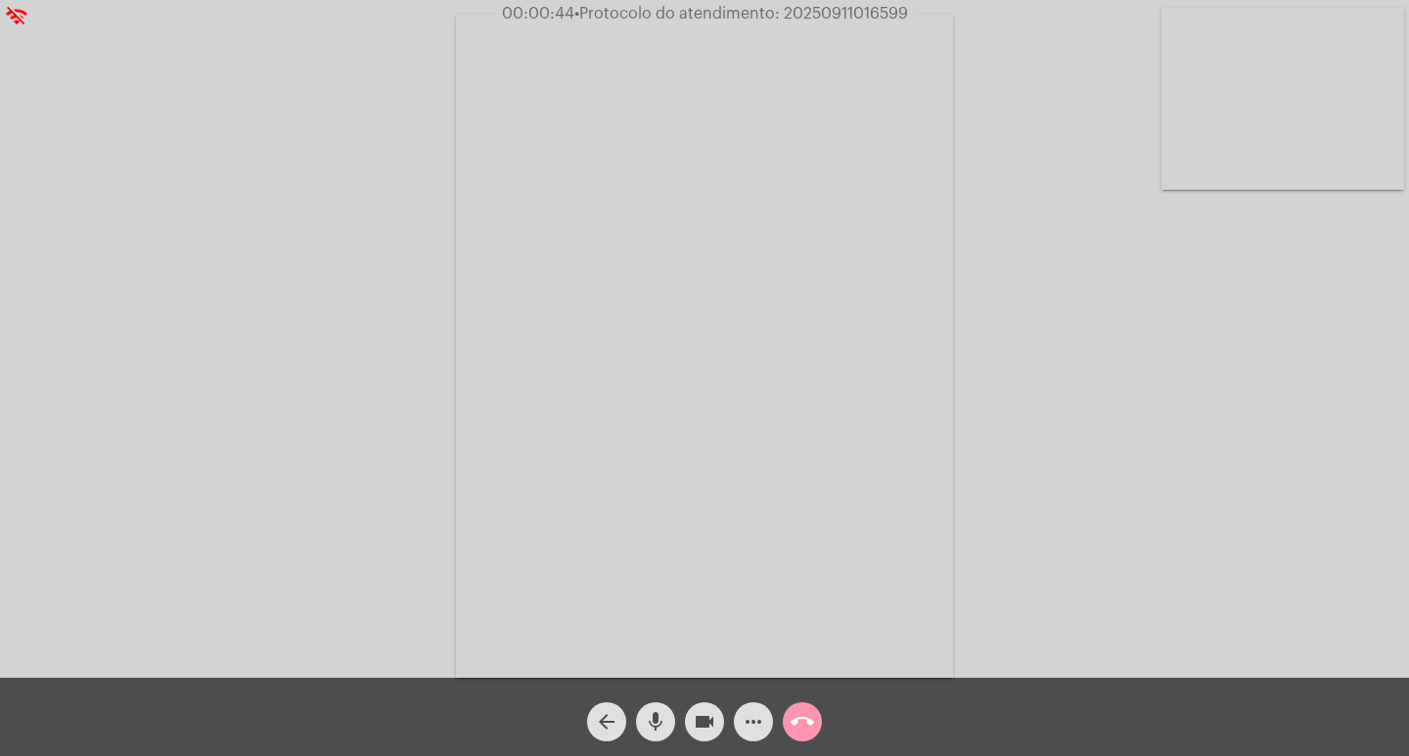
click at [750, 714] on mat-icon "more_horiz" at bounding box center [753, 721] width 23 height 23
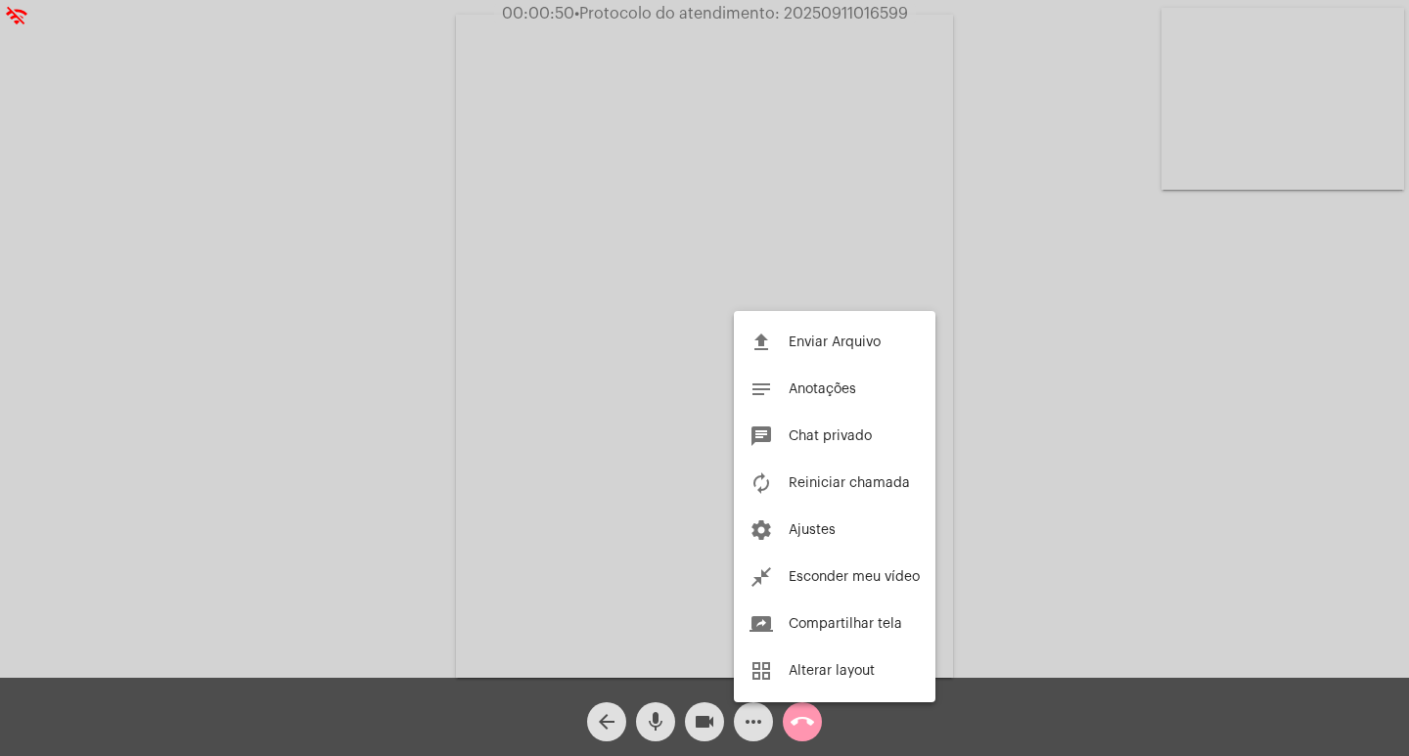
click at [426, 503] on div at bounding box center [704, 378] width 1409 height 756
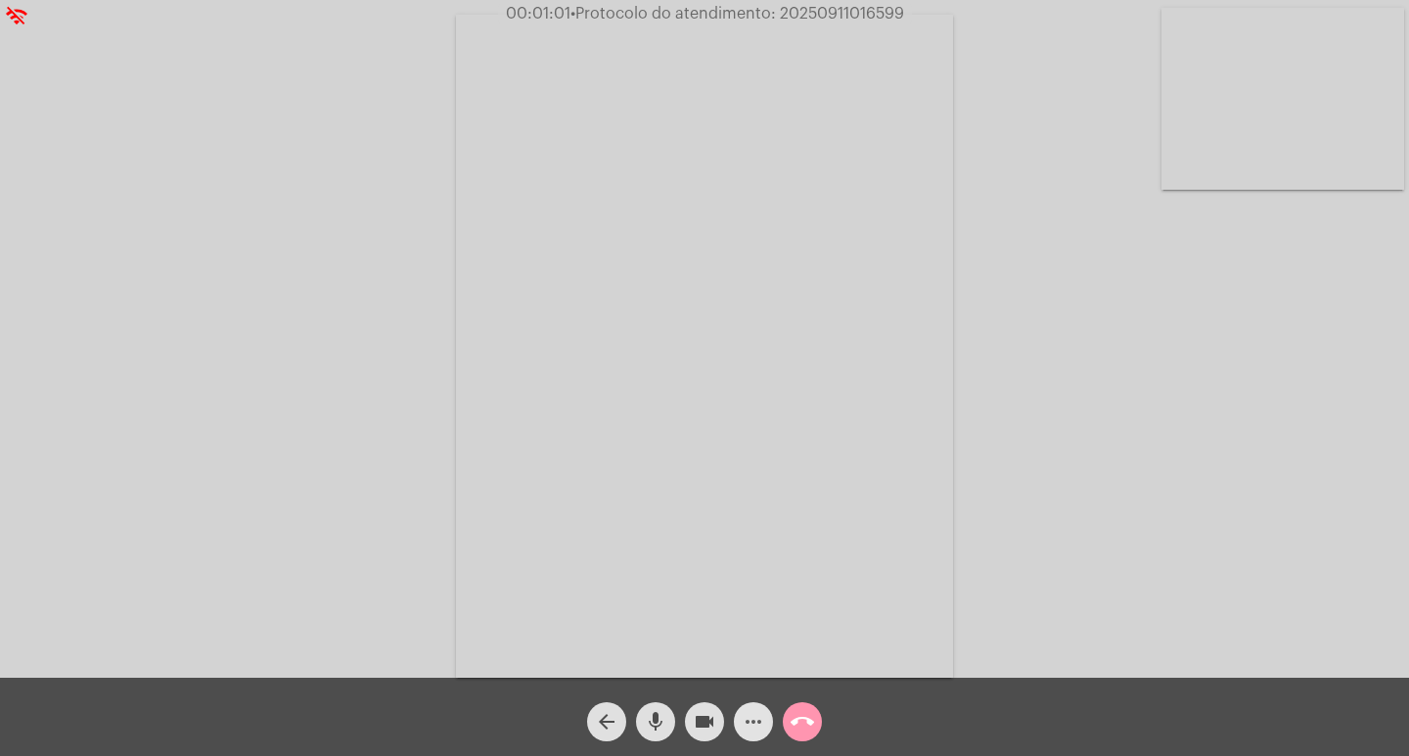
click at [748, 724] on mat-icon "more_horiz" at bounding box center [753, 721] width 23 height 23
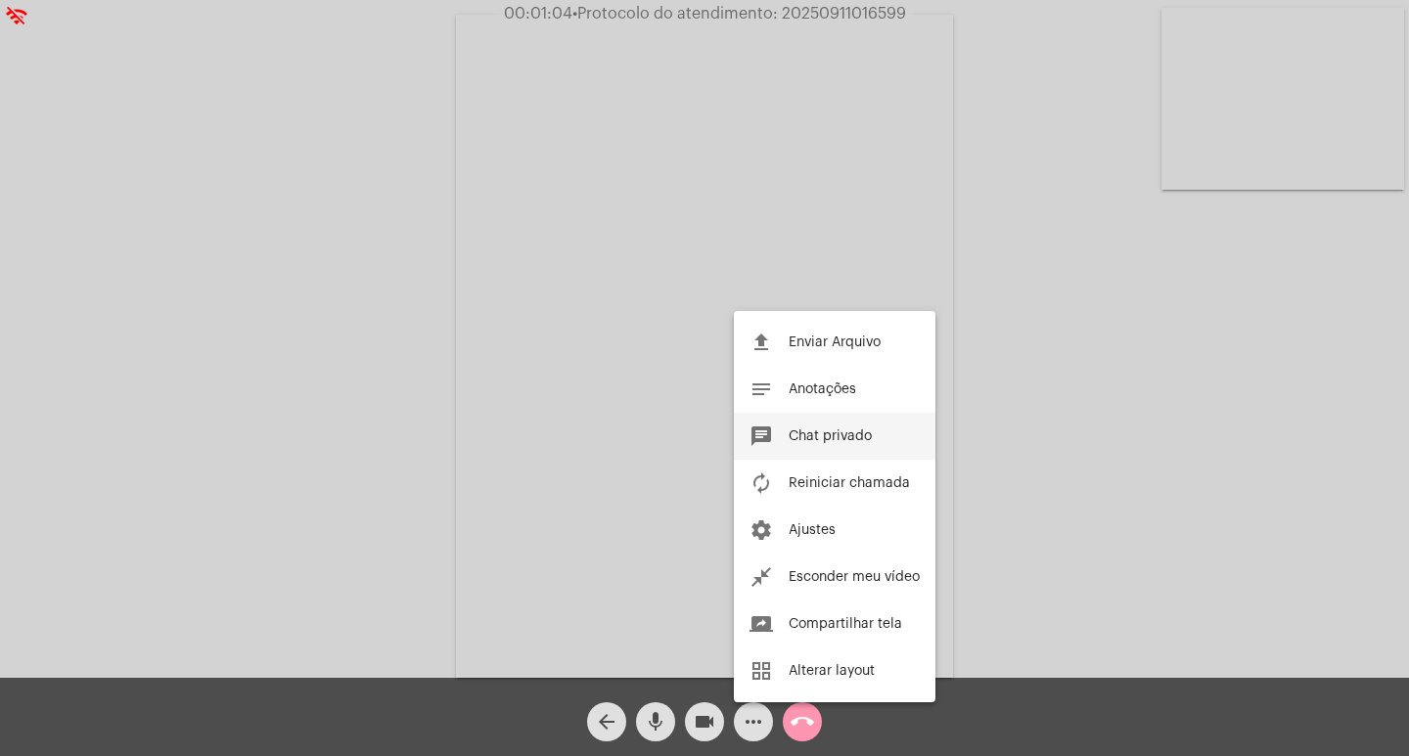
click at [837, 441] on span "Chat privado" at bounding box center [830, 437] width 83 height 14
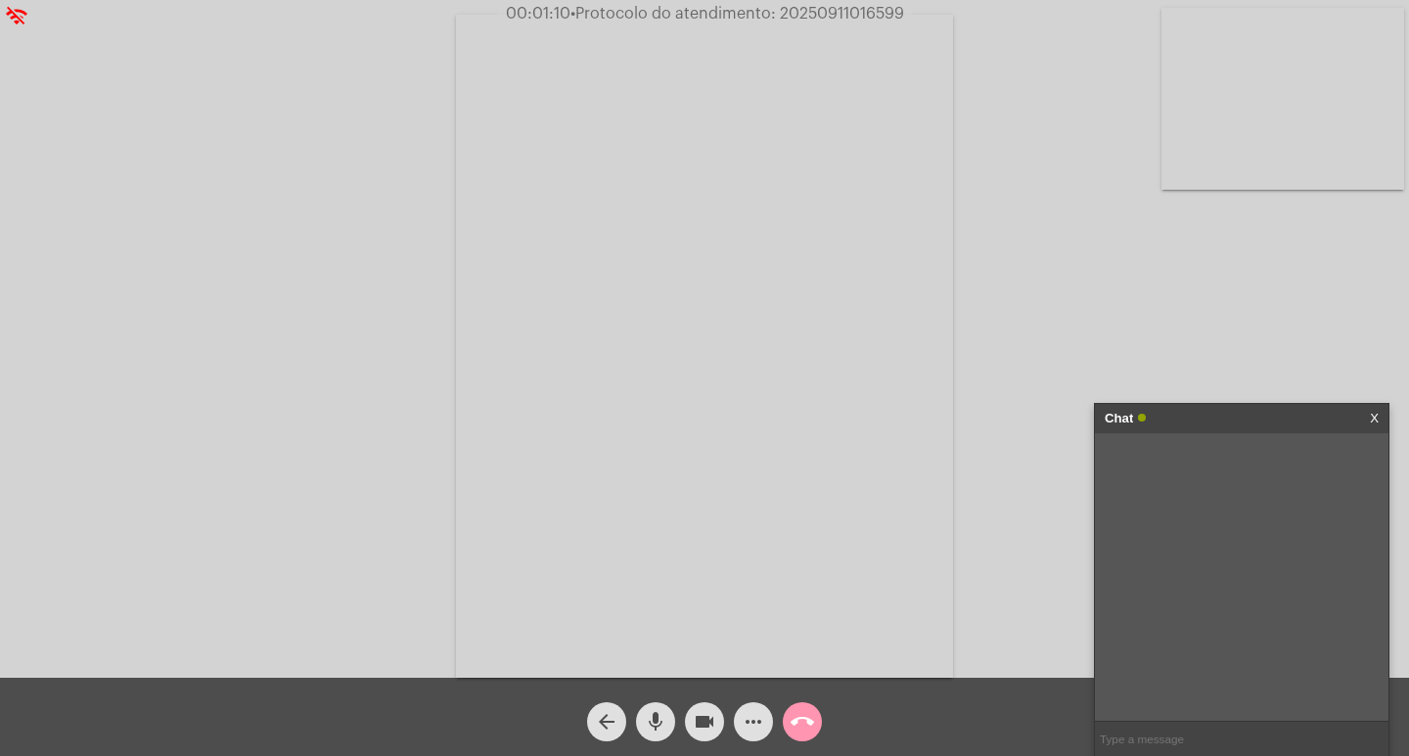
click at [1210, 732] on input "text" at bounding box center [1242, 739] width 294 height 34
drag, startPoint x: 1223, startPoint y: 473, endPoint x: 1153, endPoint y: 465, distance: 70.9
click at [1153, 465] on div "Prefeito Antônio cândido de Freitas 286 11/09/2025 09:59" at bounding box center [1246, 476] width 204 height 66
copy span "Prefeito Antônio cândido de Freitas 286"
click at [716, 718] on button "videocam" at bounding box center [704, 721] width 39 height 39
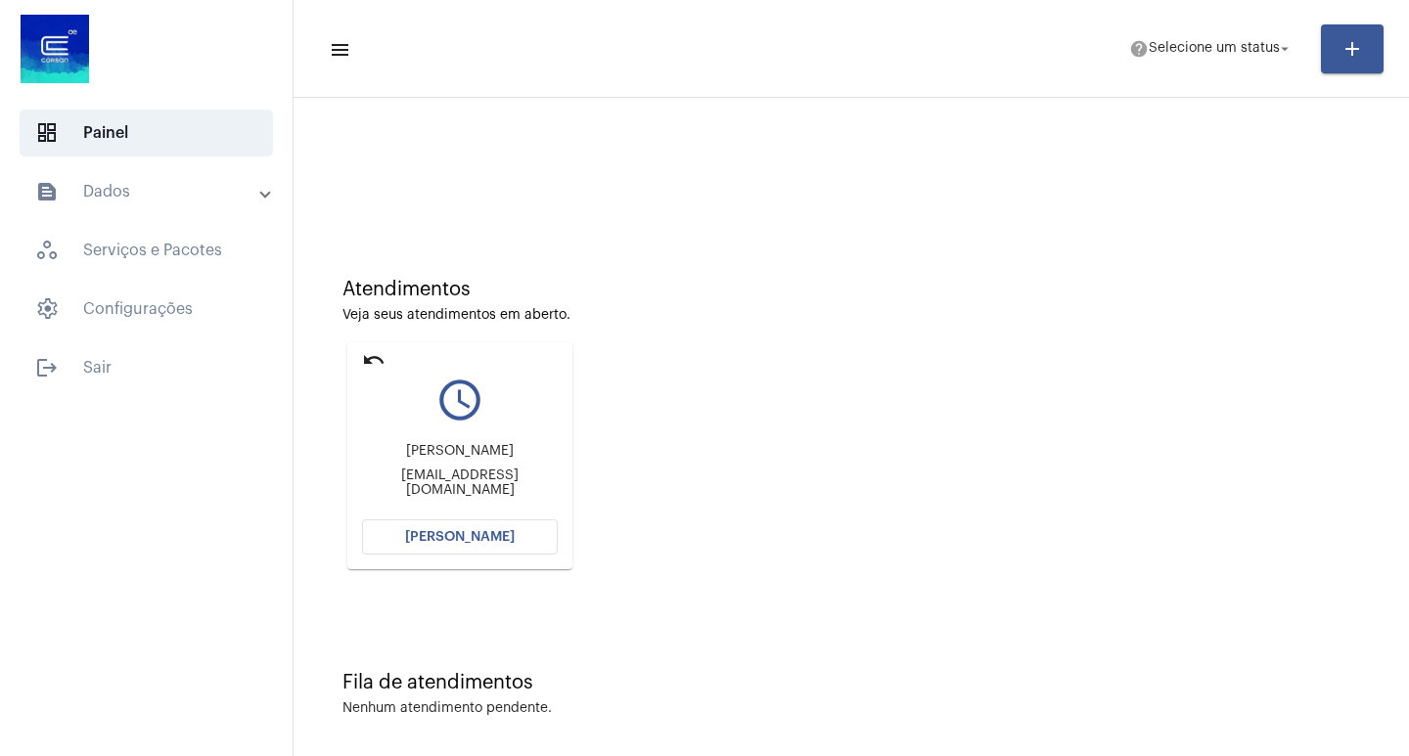
click at [503, 541] on span "[PERSON_NAME]" at bounding box center [460, 537] width 110 height 14
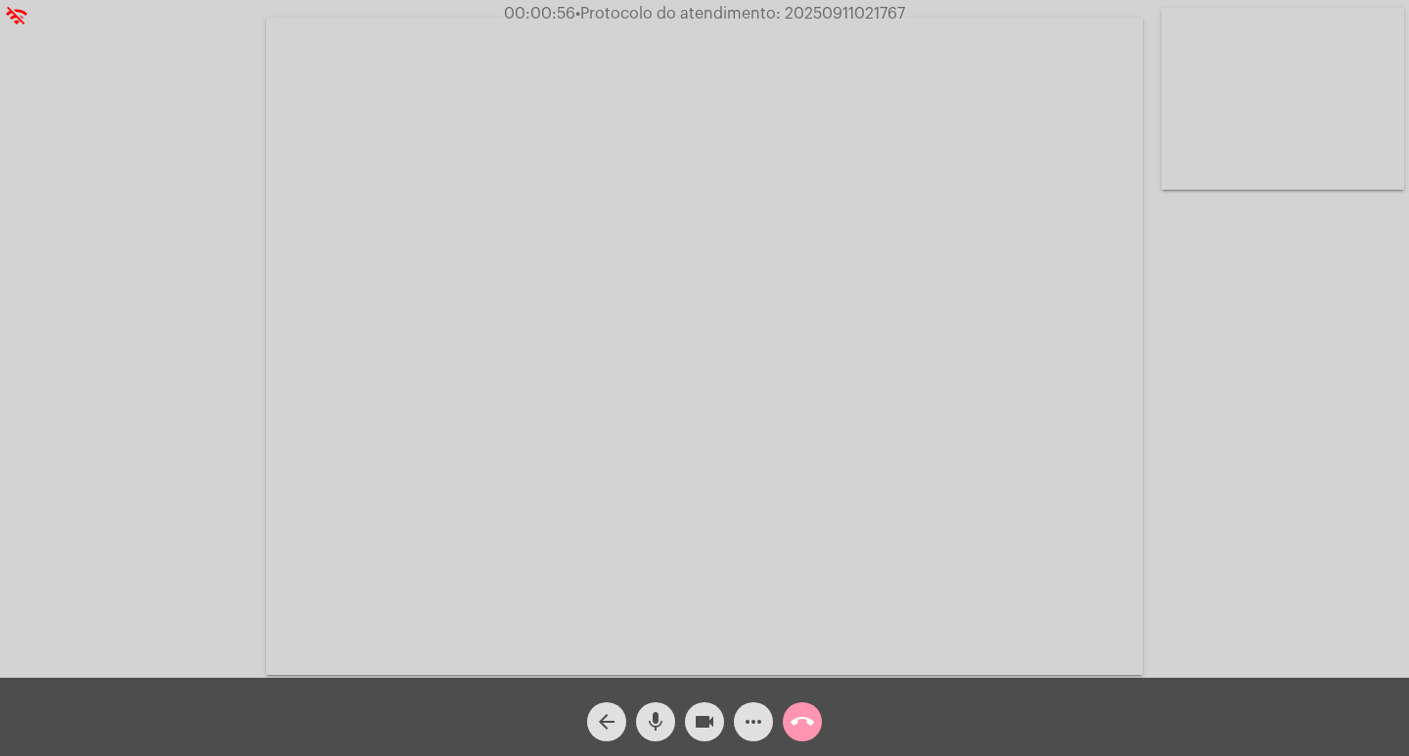
click at [825, 6] on span "00:00:56 • Protocolo do atendimento: 20250911021767" at bounding box center [704, 14] width 417 height 20
click at [825, 7] on span "• Protocolo do atendimento: 20250911021767" at bounding box center [739, 14] width 330 height 16
click at [803, 731] on mat-icon "call_end" at bounding box center [802, 721] width 23 height 23
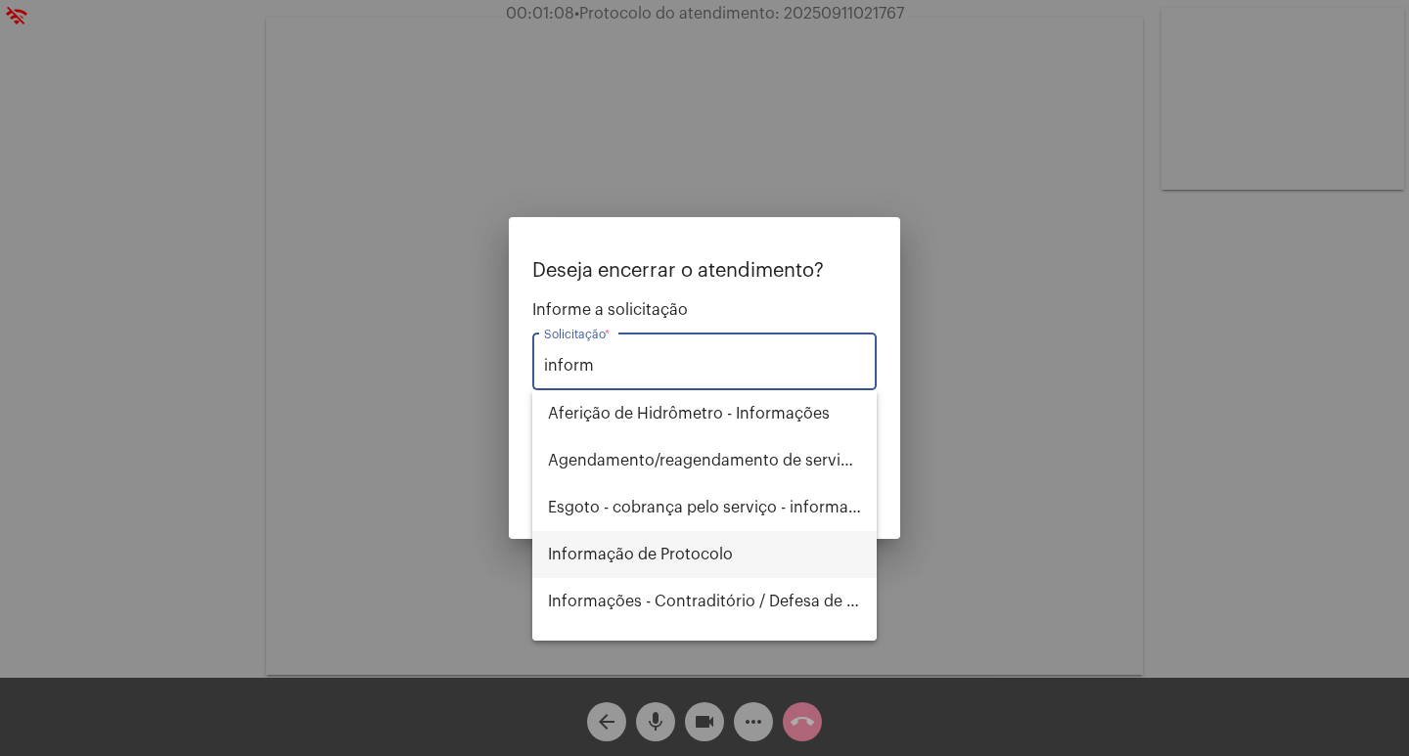
click at [778, 562] on span "Informação de Protocolo" at bounding box center [704, 554] width 313 height 47
type input "Informação de Protocolo"
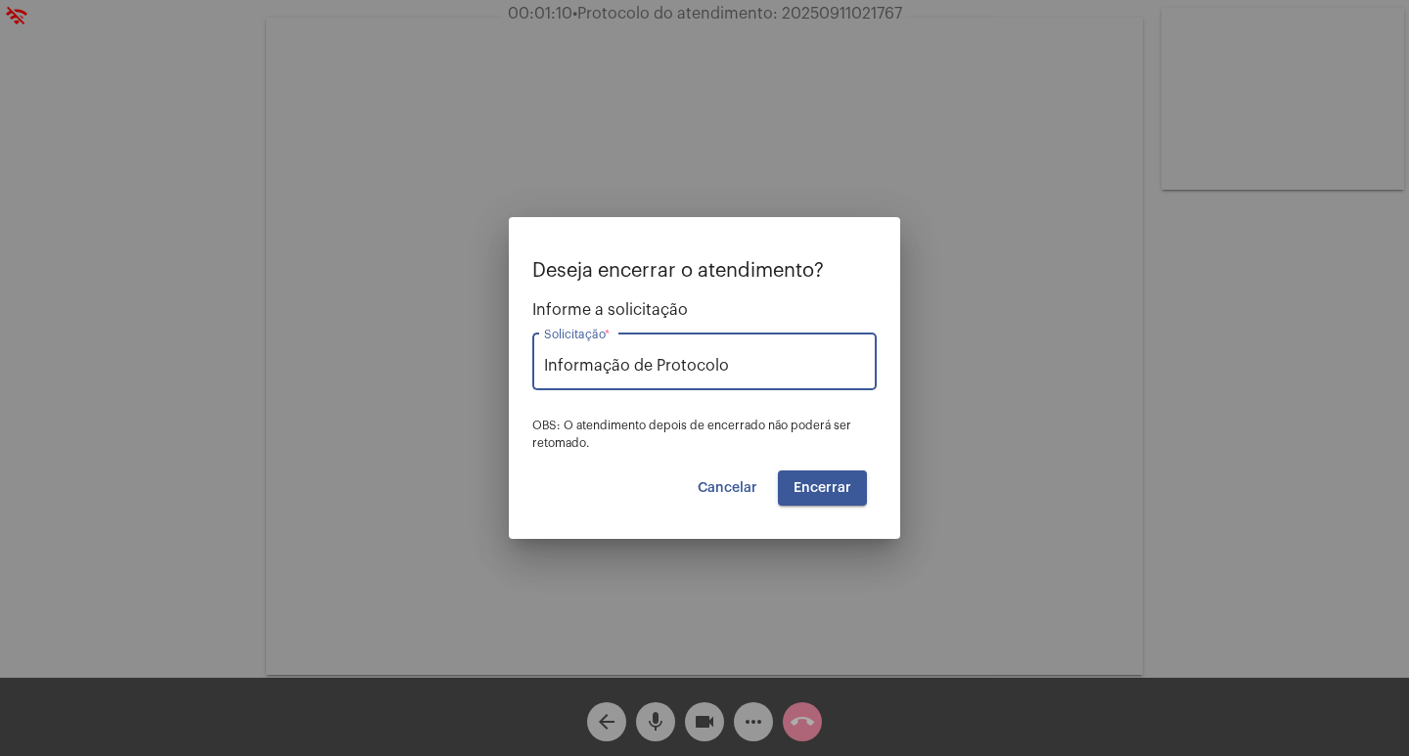
click at [804, 497] on button "Encerrar" at bounding box center [822, 488] width 89 height 35
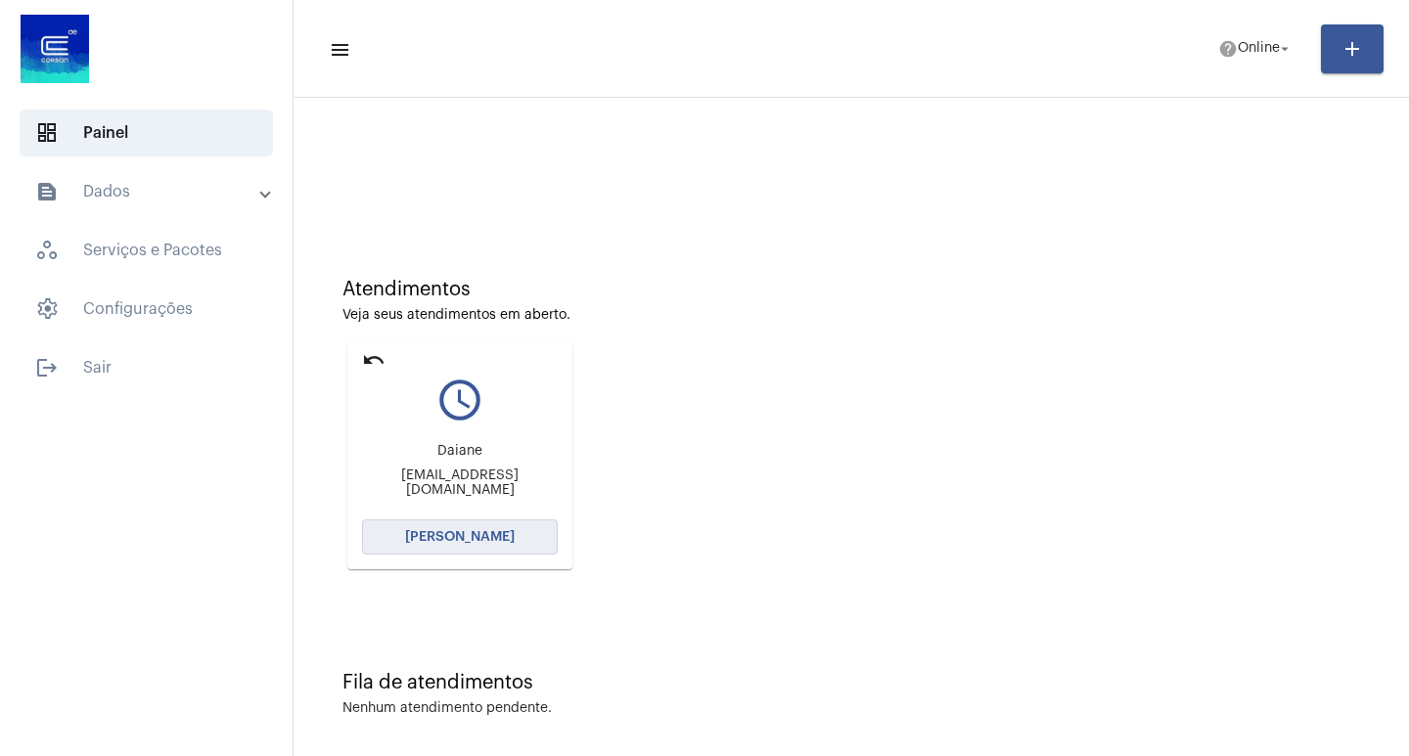
click at [486, 542] on span "[PERSON_NAME]" at bounding box center [460, 537] width 110 height 14
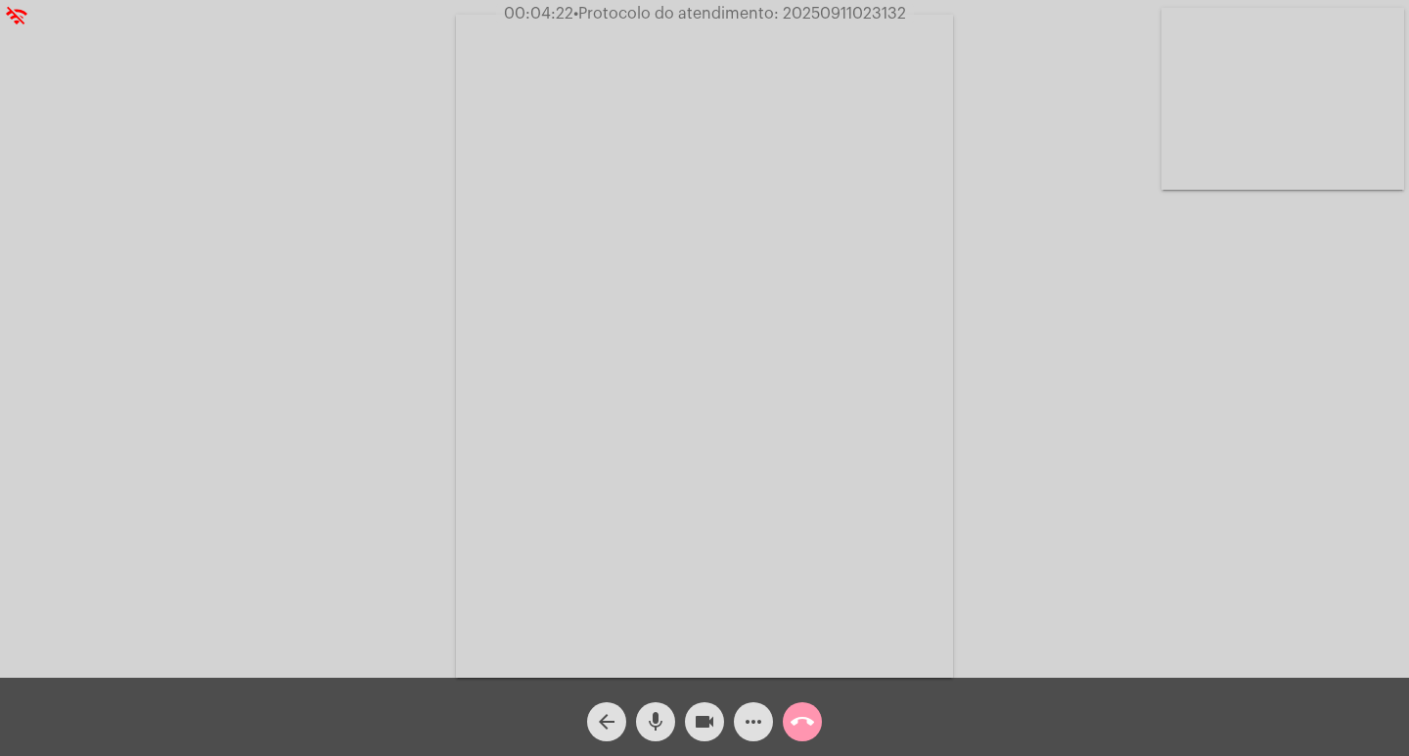
click at [808, 723] on mat-icon "call_end" at bounding box center [802, 721] width 23 height 23
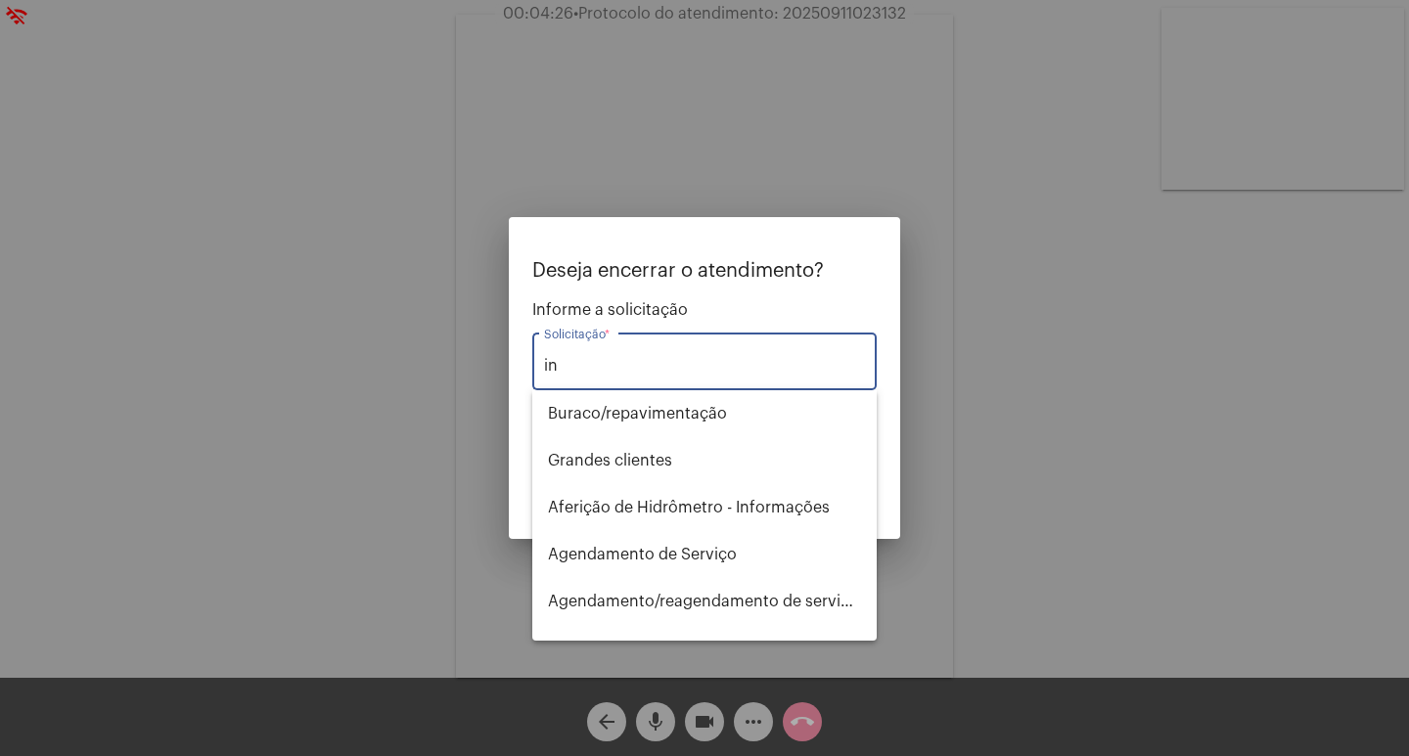
type input "i"
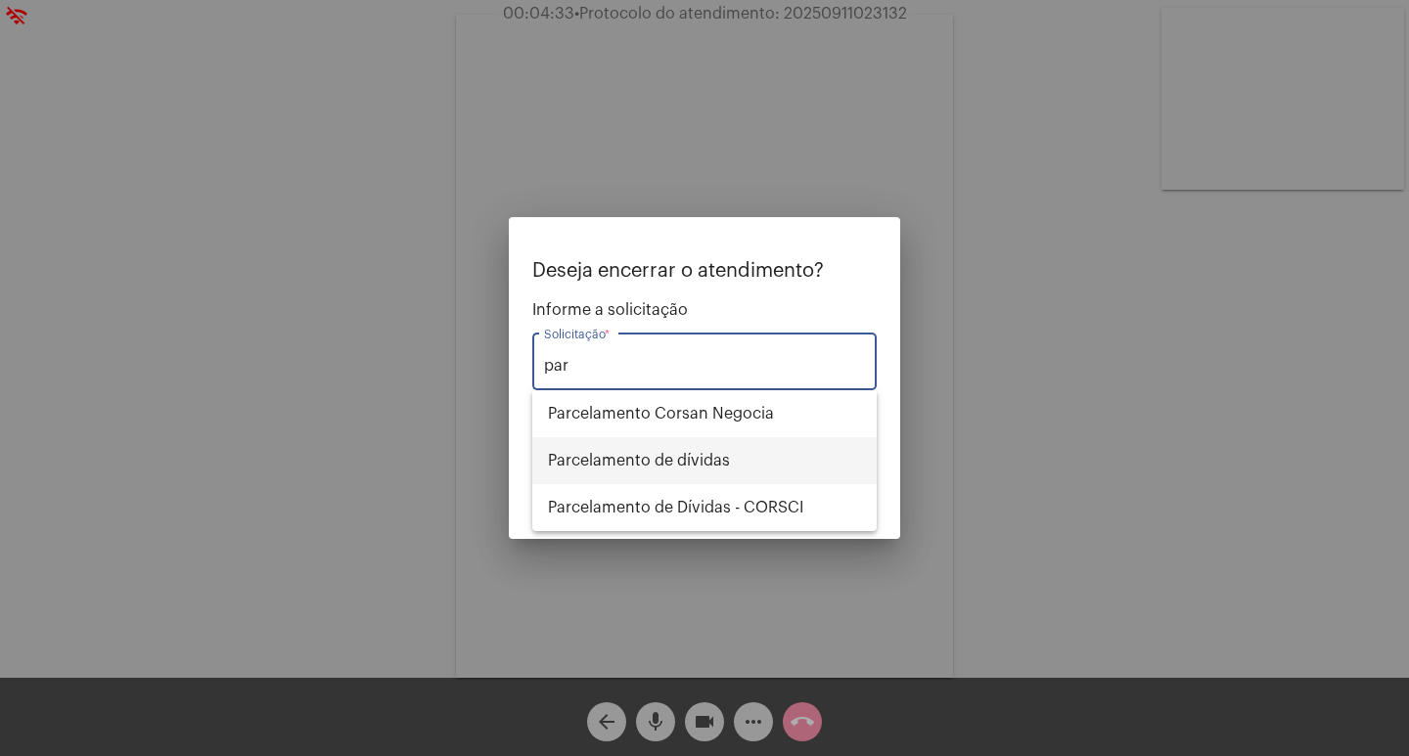
click at [745, 455] on span "Parcelamento de dívidas" at bounding box center [704, 460] width 313 height 47
type input "Parcelamento de dívidas"
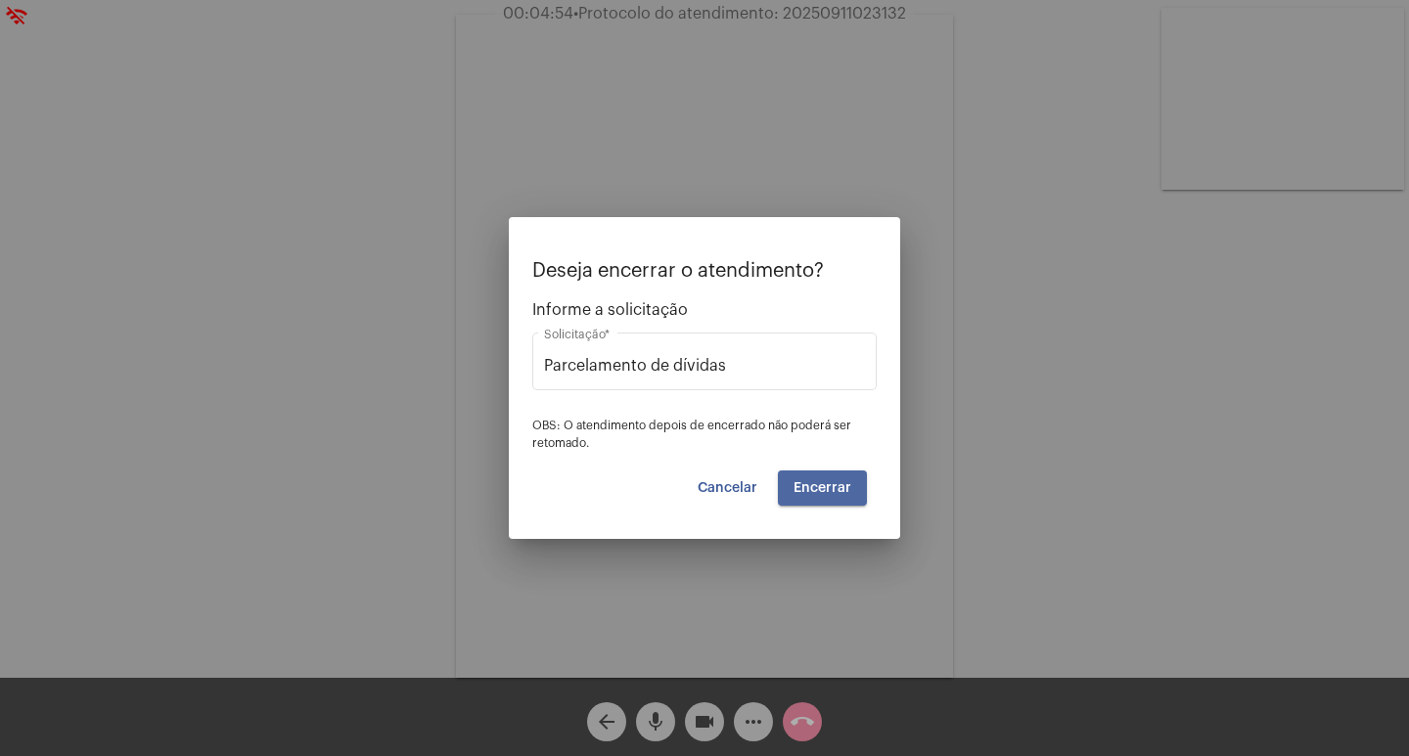
click at [819, 494] on span "Encerrar" at bounding box center [822, 488] width 58 height 14
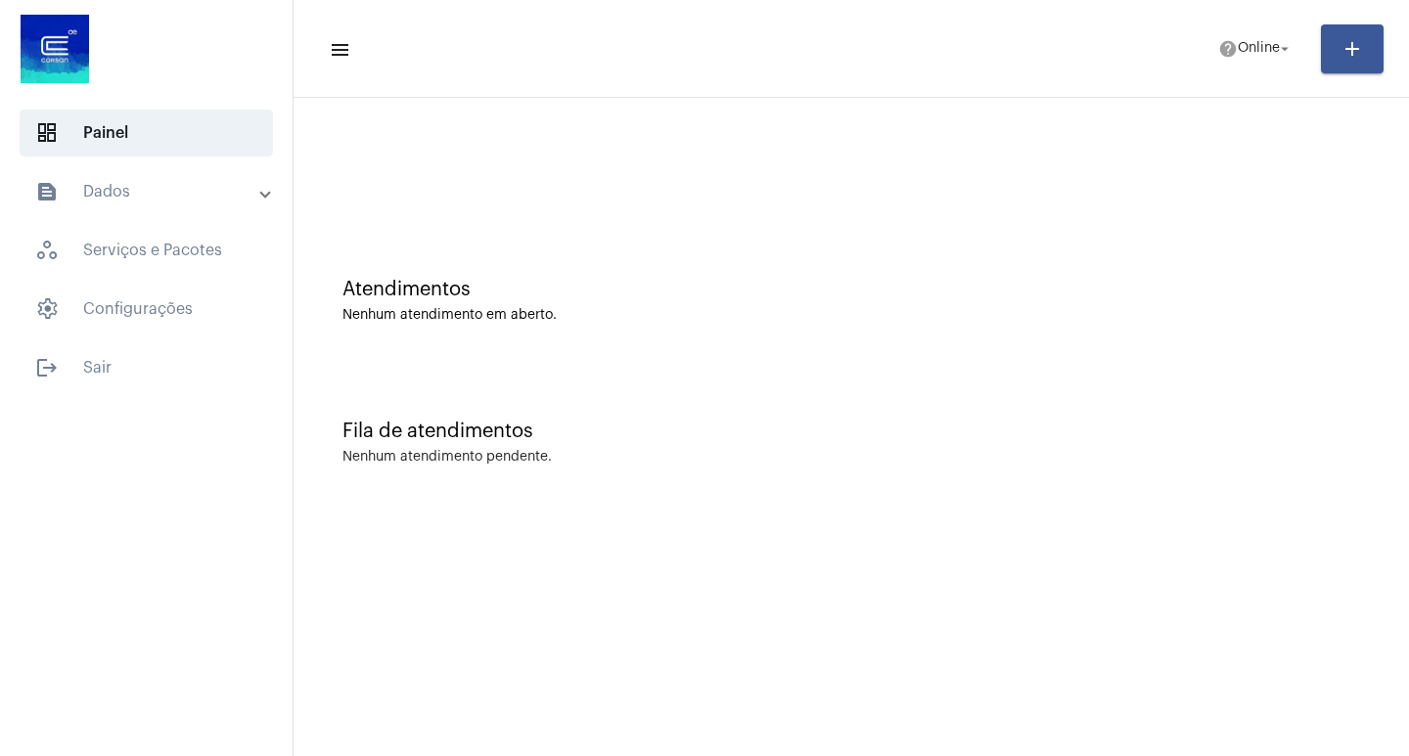
click at [1234, 70] on mat-toolbar-row "menu help Online arrow_drop_down add" at bounding box center [851, 49] width 1115 height 63
click at [1248, 58] on span "help Online arrow_drop_down" at bounding box center [1255, 47] width 75 height 35
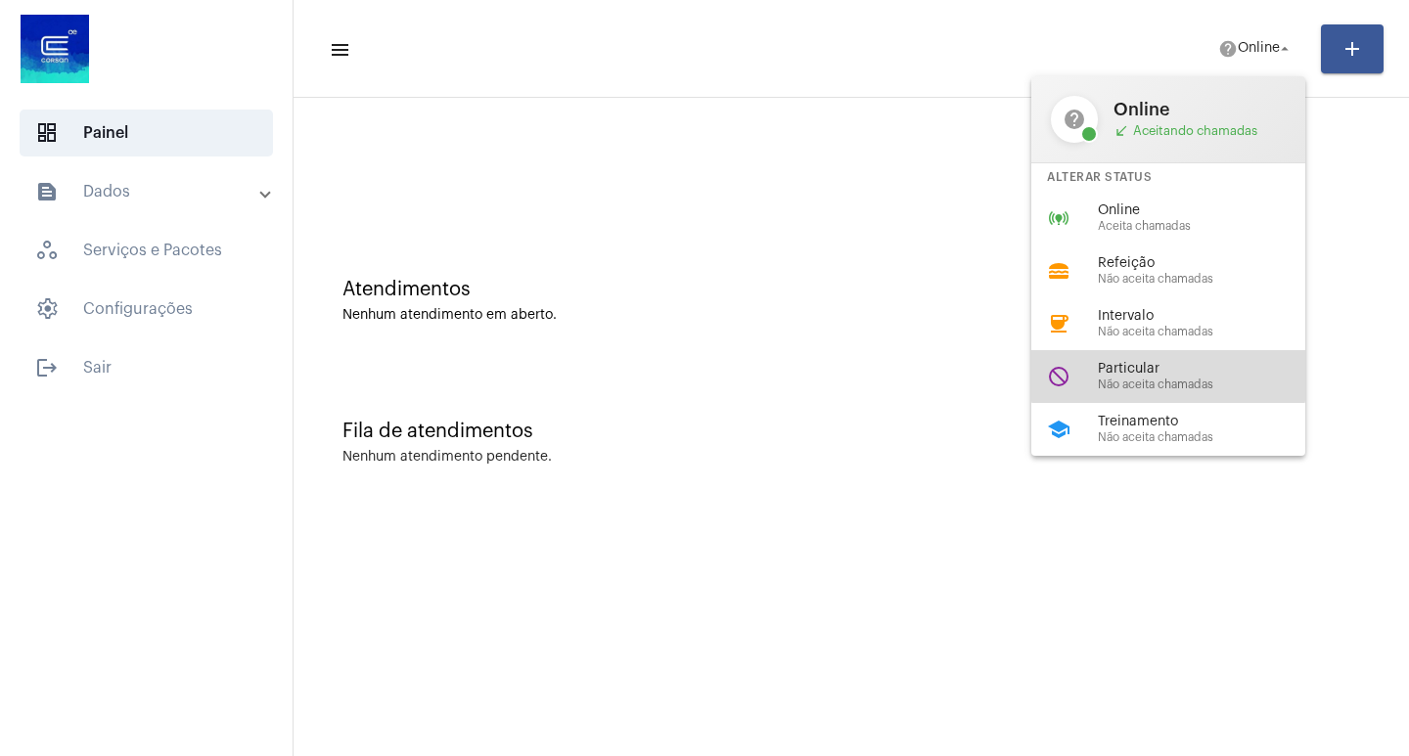
click at [1168, 369] on span "Particular" at bounding box center [1209, 369] width 223 height 15
